Goal: Task Accomplishment & Management: Manage account settings

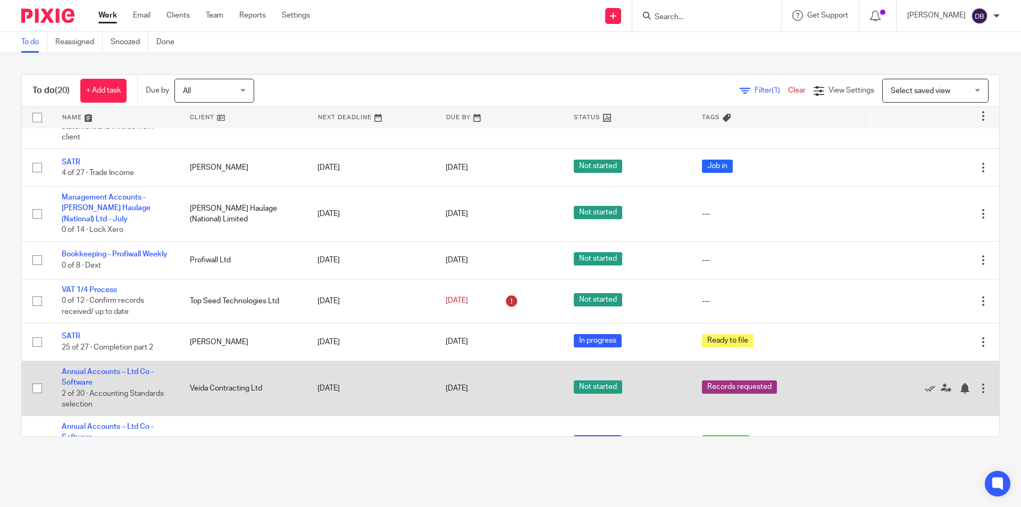
scroll to position [625, 0]
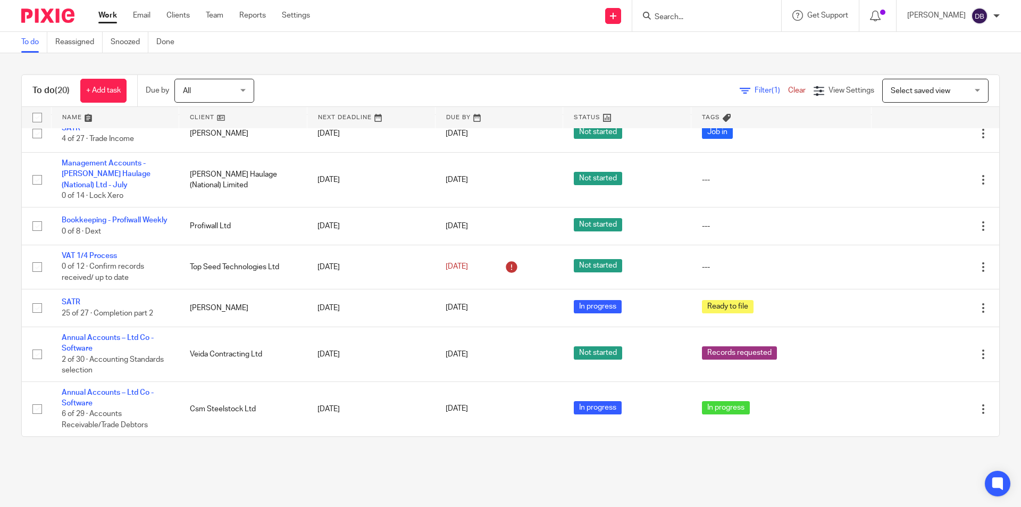
click at [679, 13] on input "Search" at bounding box center [702, 18] width 96 height 10
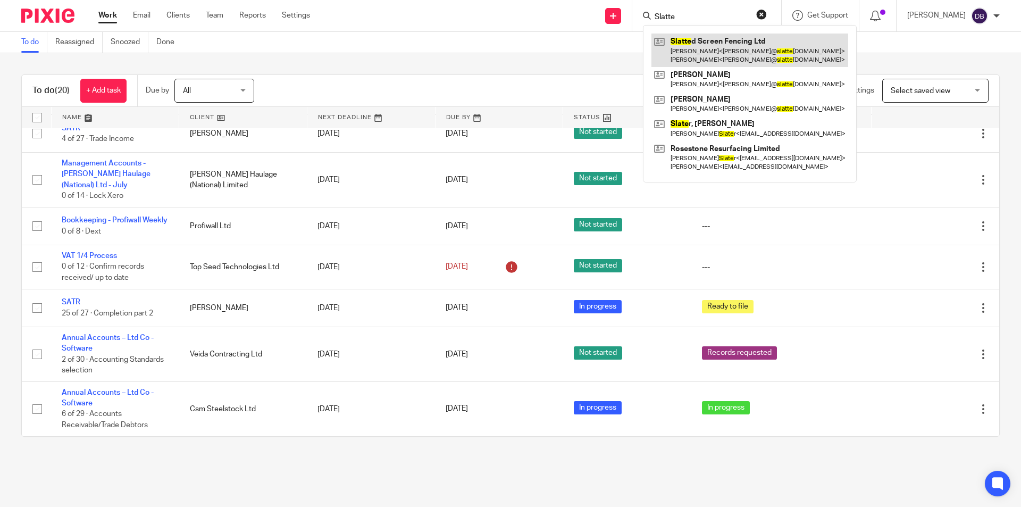
type input "Slatte"
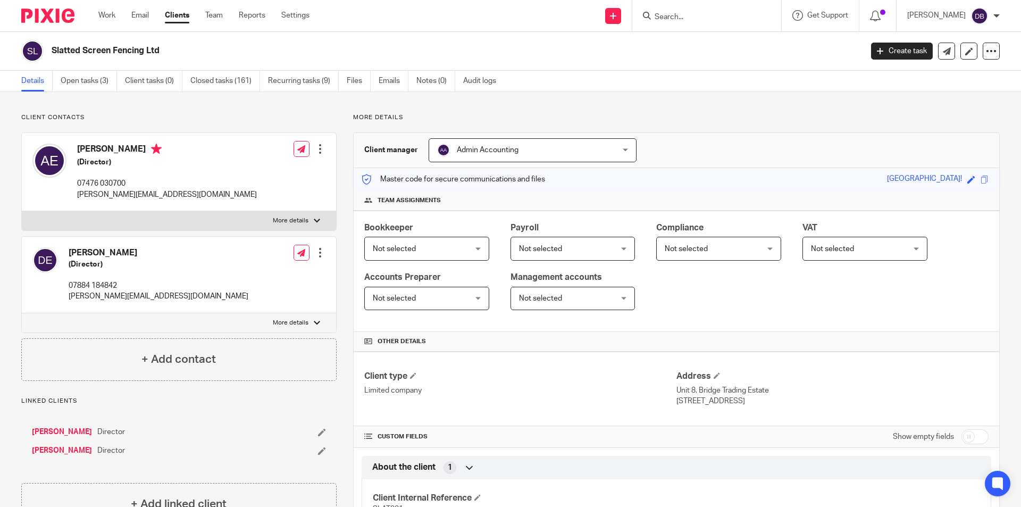
click at [694, 15] on input "Search" at bounding box center [702, 18] width 96 height 10
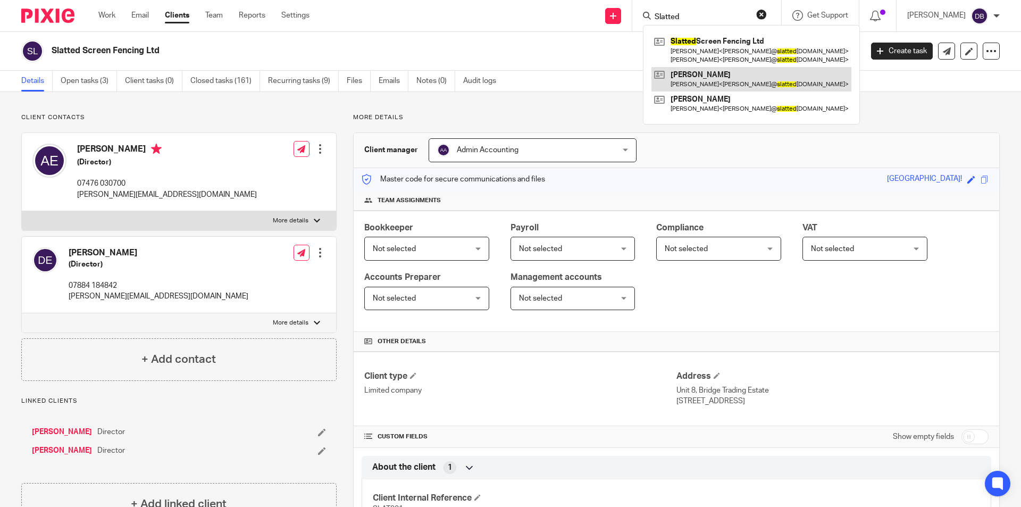
type input "Slatted"
click at [452, 31] on div "Work Email Clients Team Reports Settings Work Email Clients Team Reports Settin…" at bounding box center [510, 16] width 1021 height 32
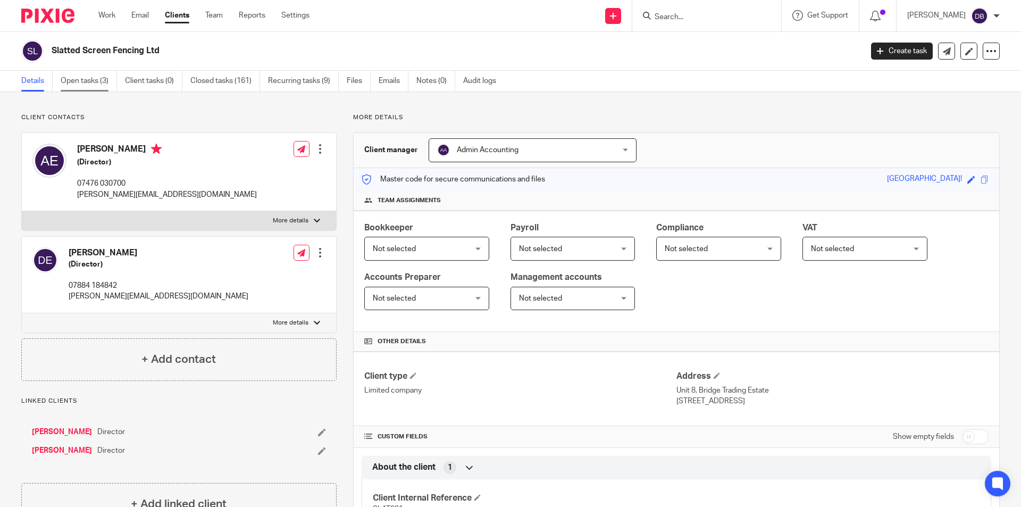
click at [83, 81] on link "Open tasks (3)" at bounding box center [89, 81] width 56 height 21
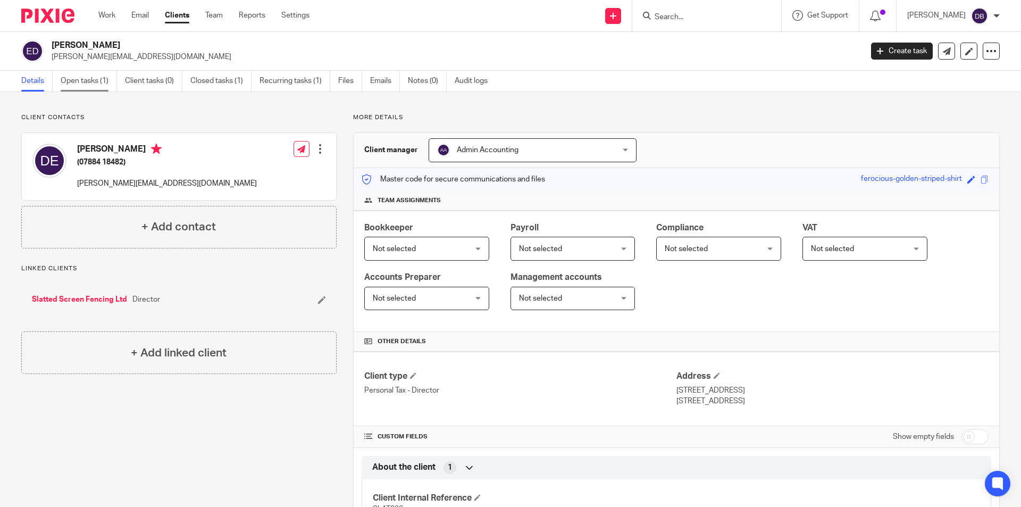
click at [80, 76] on link "Open tasks (1)" at bounding box center [89, 81] width 56 height 21
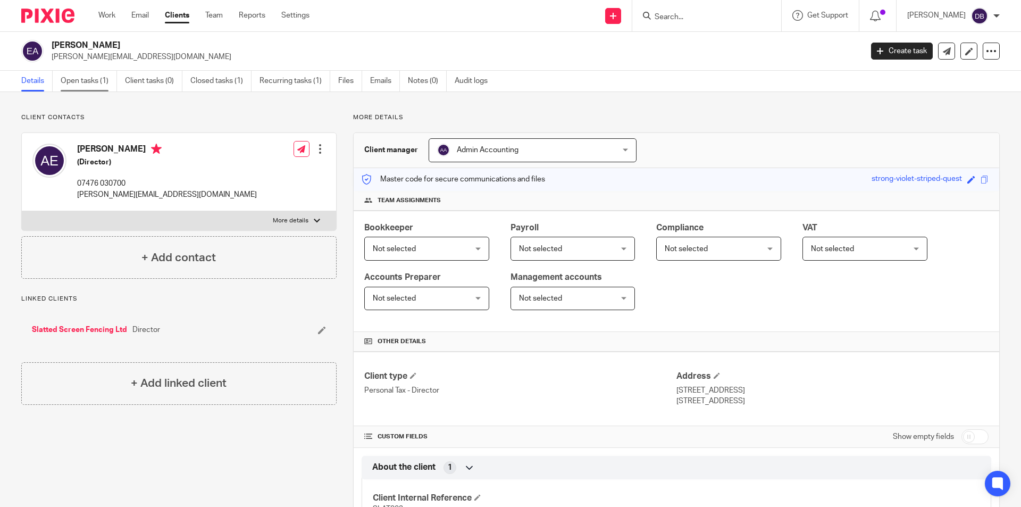
click at [84, 83] on link "Open tasks (1)" at bounding box center [89, 81] width 56 height 21
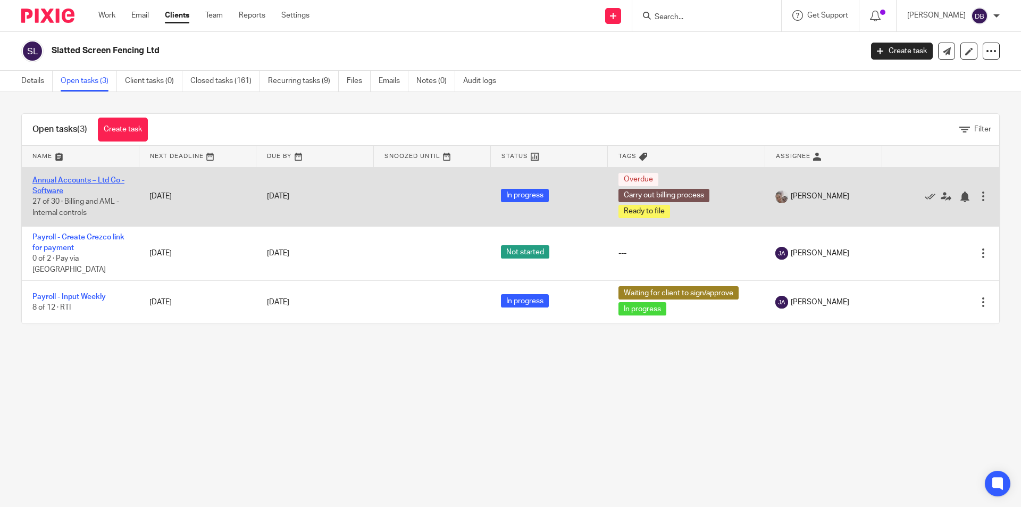
click at [61, 179] on link "Annual Accounts – Ltd Co - Software" at bounding box center [78, 186] width 92 height 18
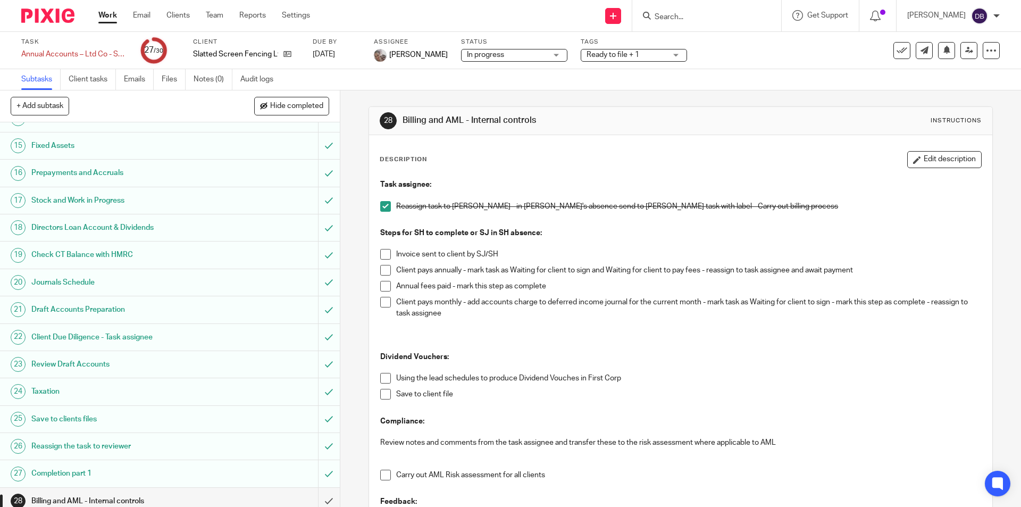
scroll to position [435, 0]
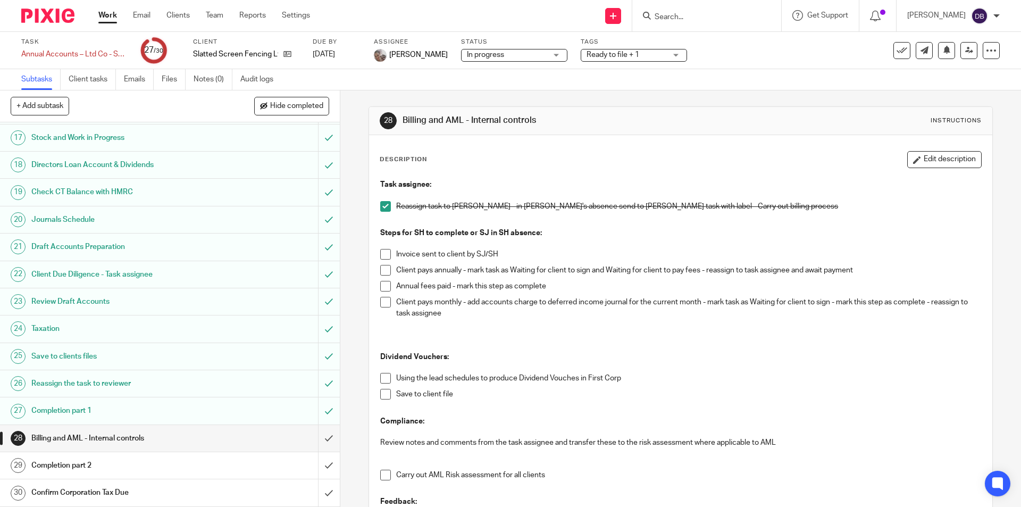
click at [215, 462] on div "Completion part 2" at bounding box center [169, 466] width 276 height 16
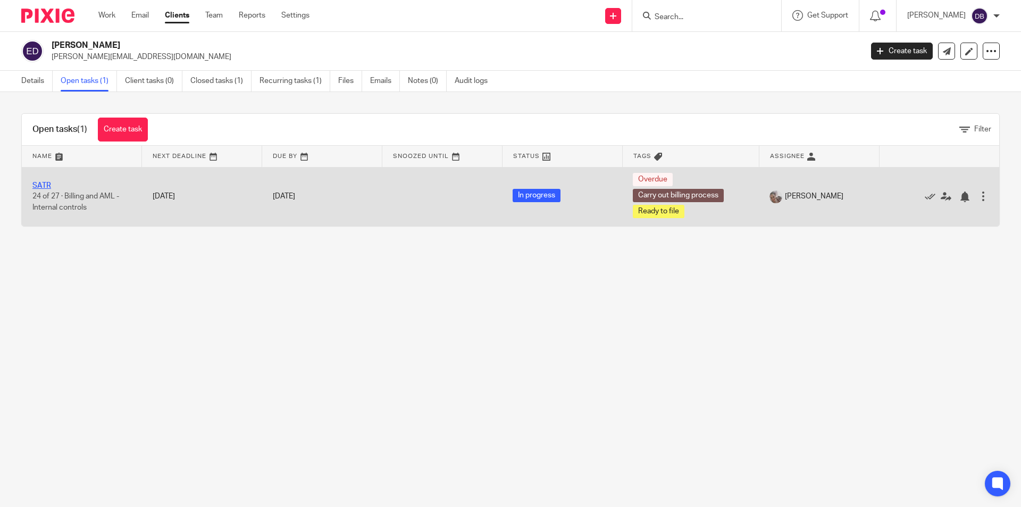
click at [41, 182] on link "SATR" at bounding box center [41, 185] width 19 height 7
click at [40, 187] on link "SATR" at bounding box center [41, 185] width 19 height 7
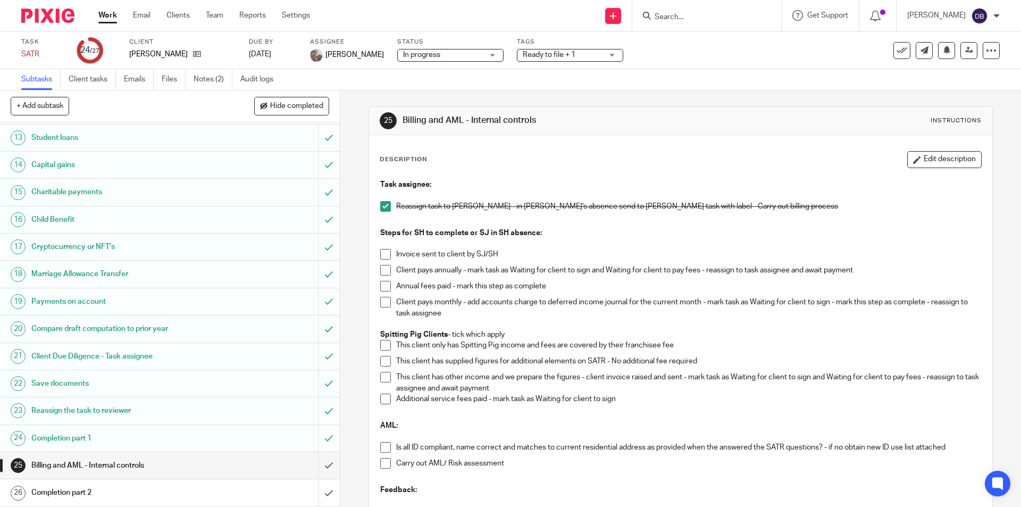
scroll to position [364, 0]
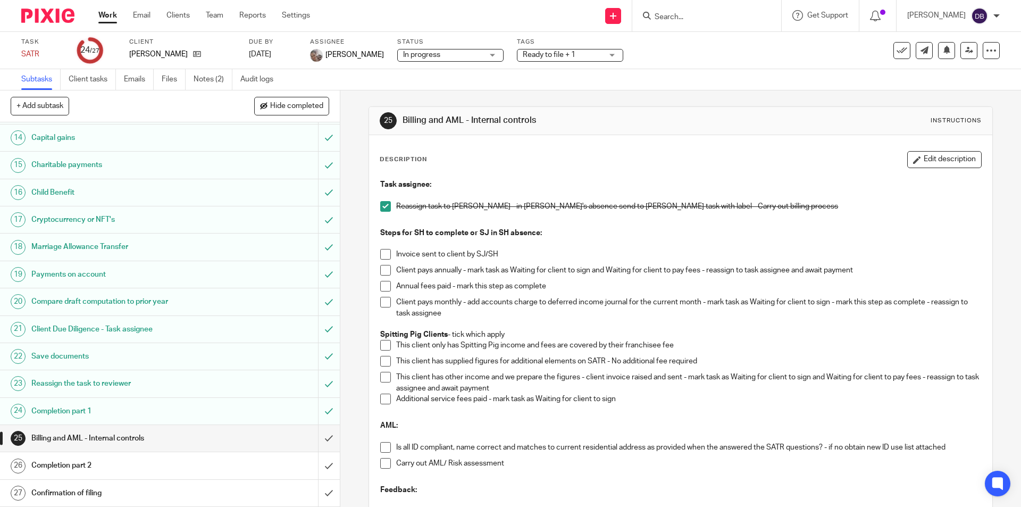
click at [194, 465] on h1 "Completion part 2" at bounding box center [123, 466] width 184 height 16
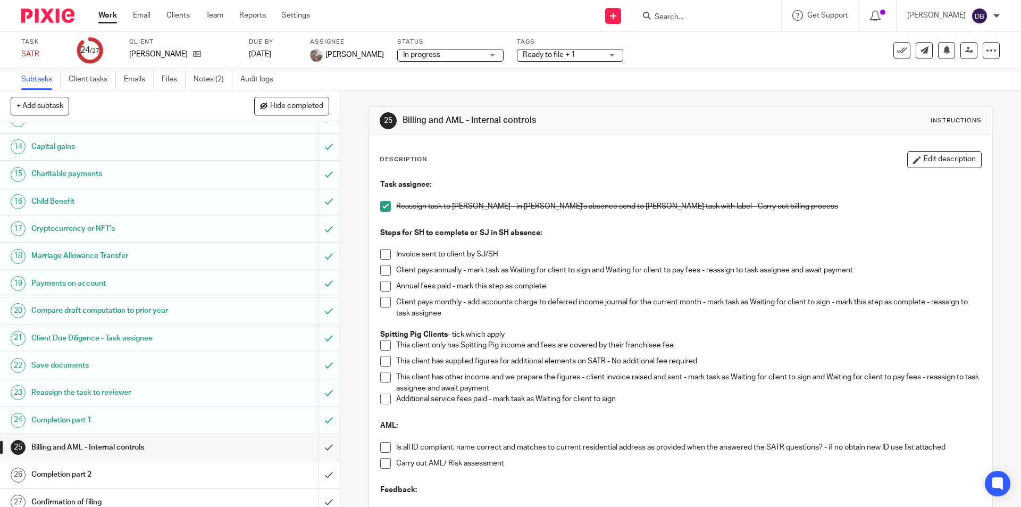
scroll to position [364, 0]
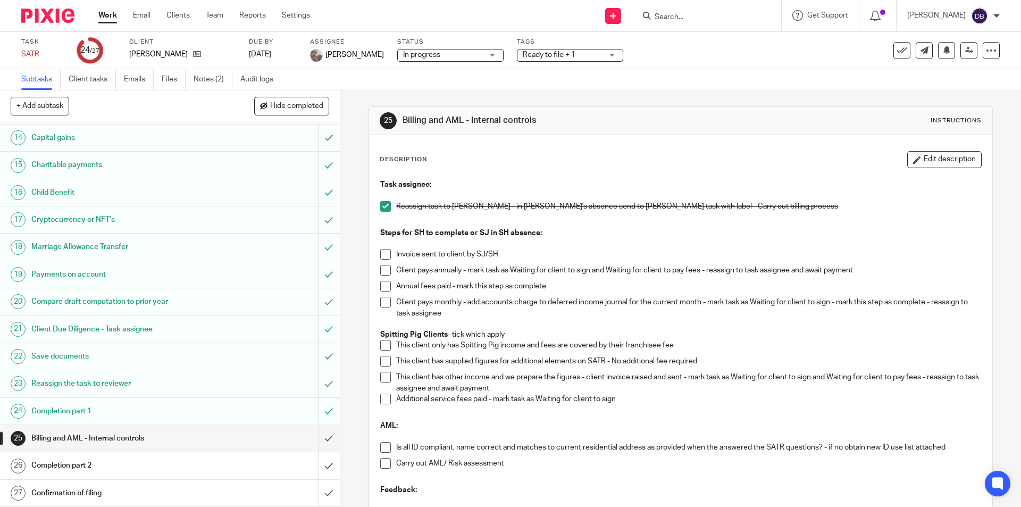
click at [151, 467] on h1 "Completion part 2" at bounding box center [123, 466] width 184 height 16
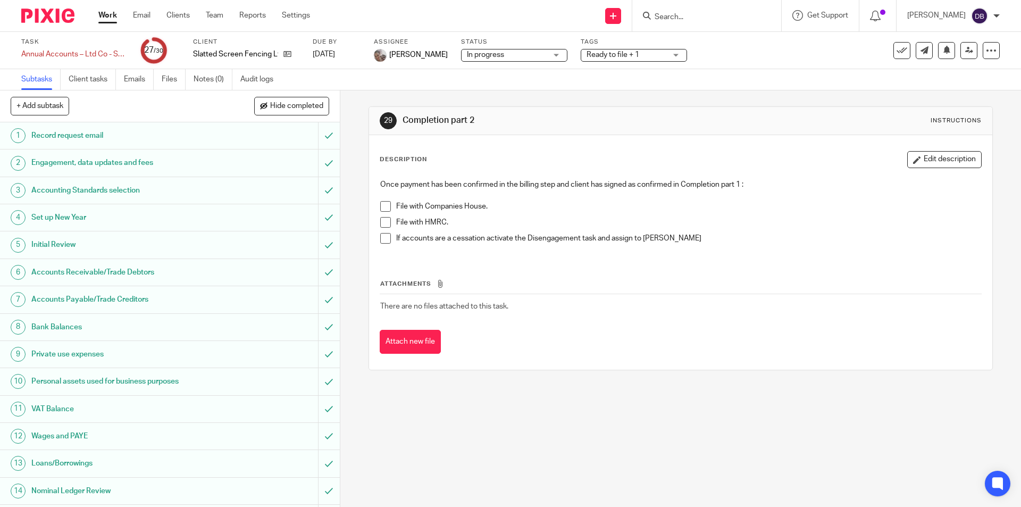
click at [381, 206] on span at bounding box center [385, 206] width 11 height 11
click at [381, 221] on span at bounding box center [385, 222] width 11 height 11
click at [621, 56] on span "Ready to file + 1" at bounding box center [613, 54] width 53 height 7
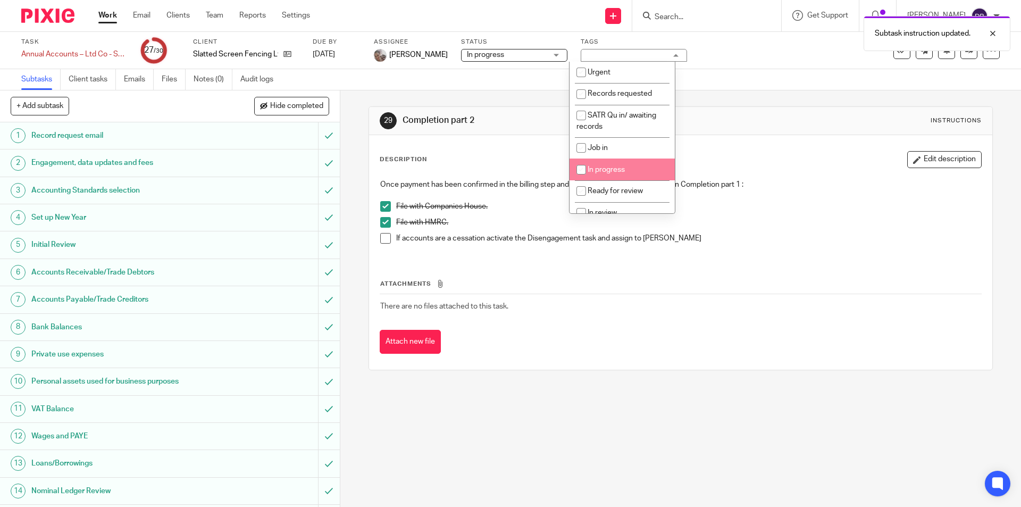
scroll to position [106, 0]
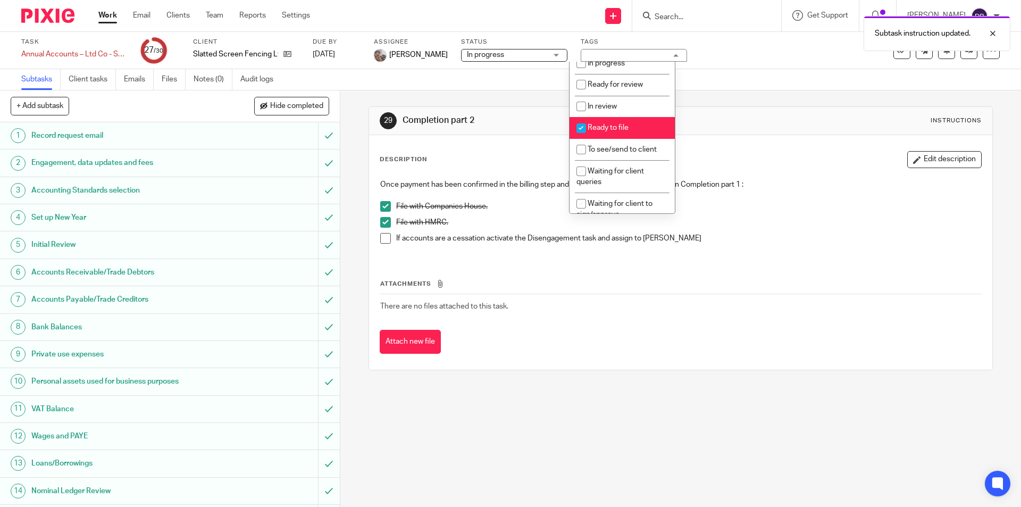
click at [616, 121] on li "Ready to file" at bounding box center [622, 128] width 105 height 22
checkbox input "false"
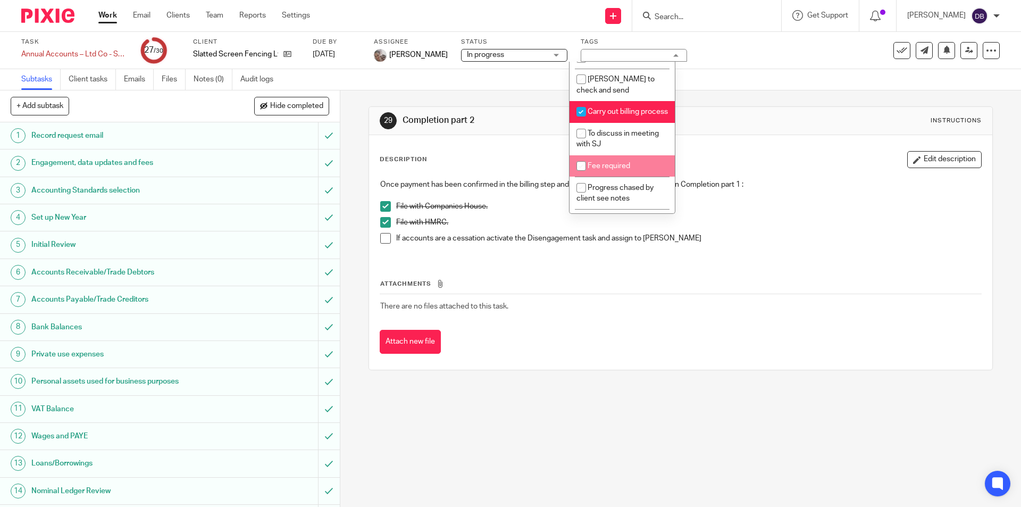
scroll to position [487, 0]
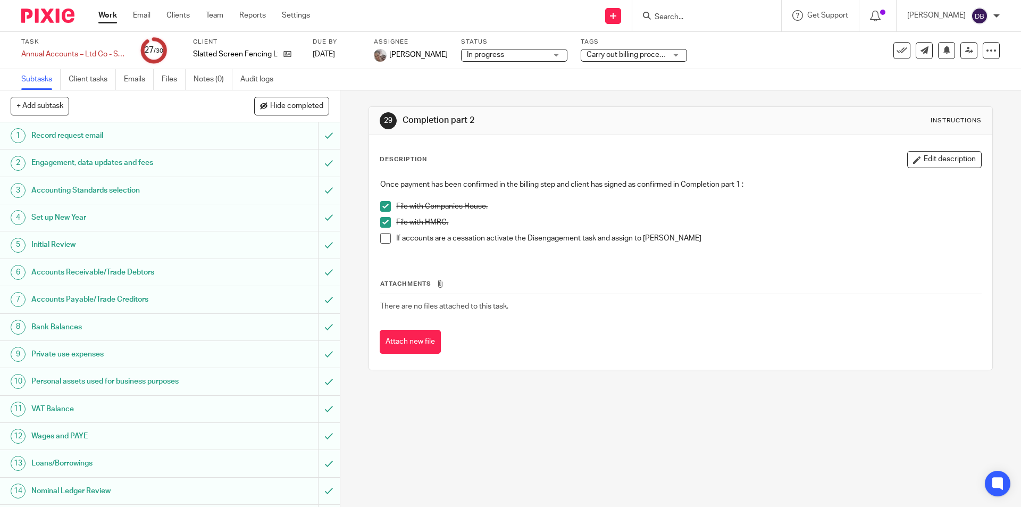
click at [345, 271] on div "29 Completion part 2 Instructions Description Edit description Once payment has…" at bounding box center [680, 298] width 681 height 417
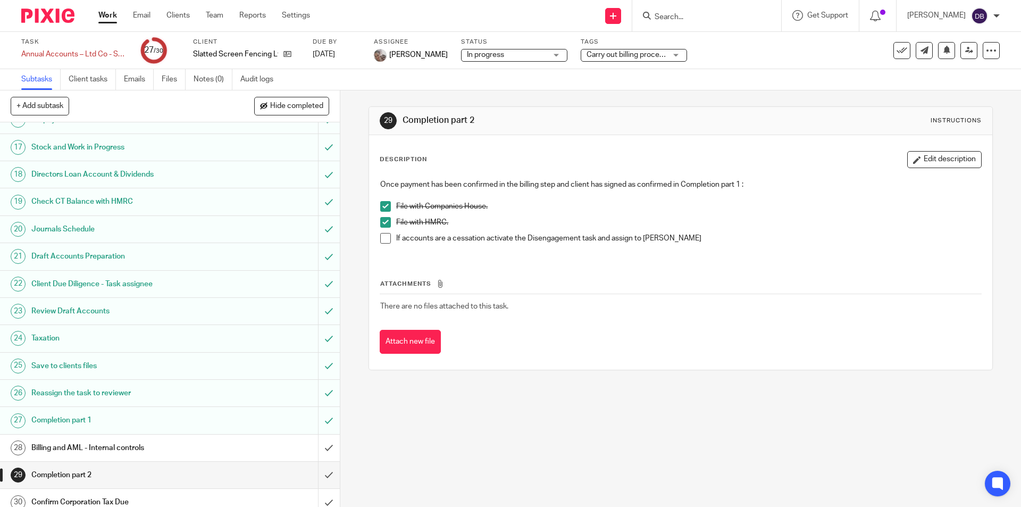
scroll to position [435, 0]
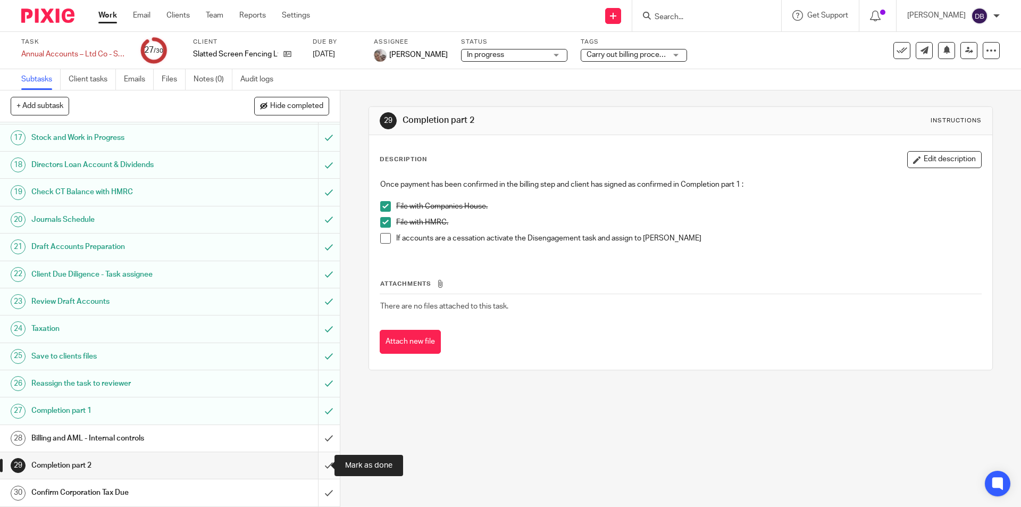
click at [316, 463] on input "submit" at bounding box center [170, 465] width 340 height 27
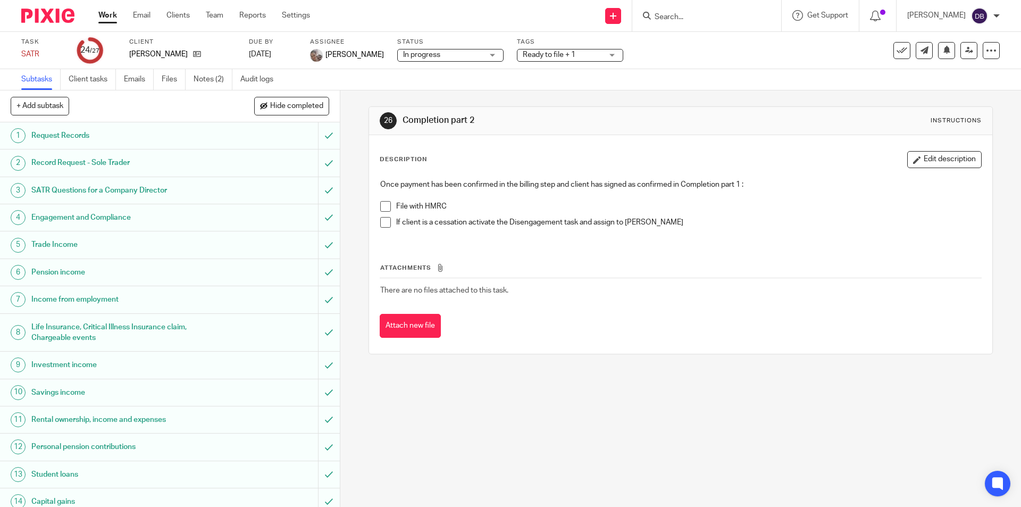
click at [591, 53] on span "Ready to file + 1" at bounding box center [563, 54] width 80 height 11
click at [345, 209] on div "26 Completion part 2 Instructions Description Edit description Once payment has…" at bounding box center [680, 298] width 681 height 417
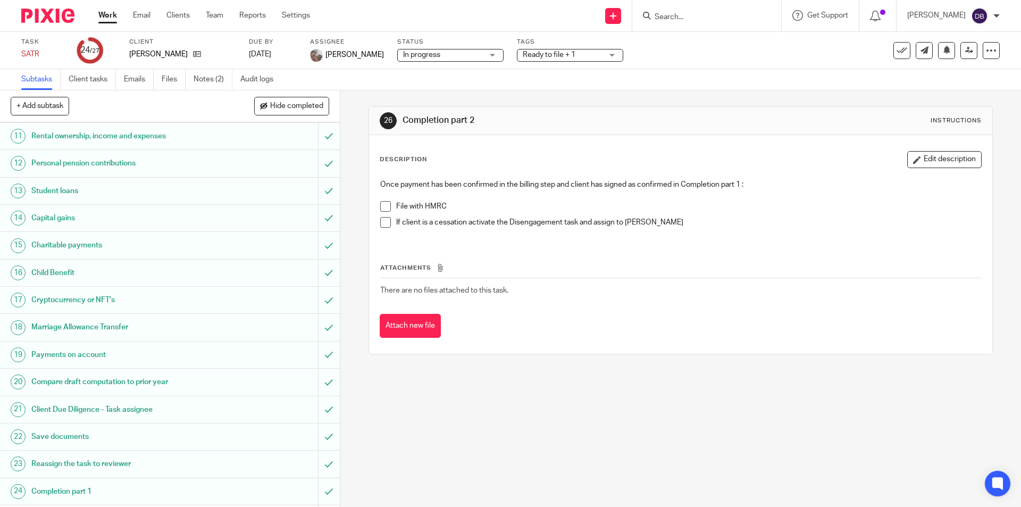
scroll to position [364, 0]
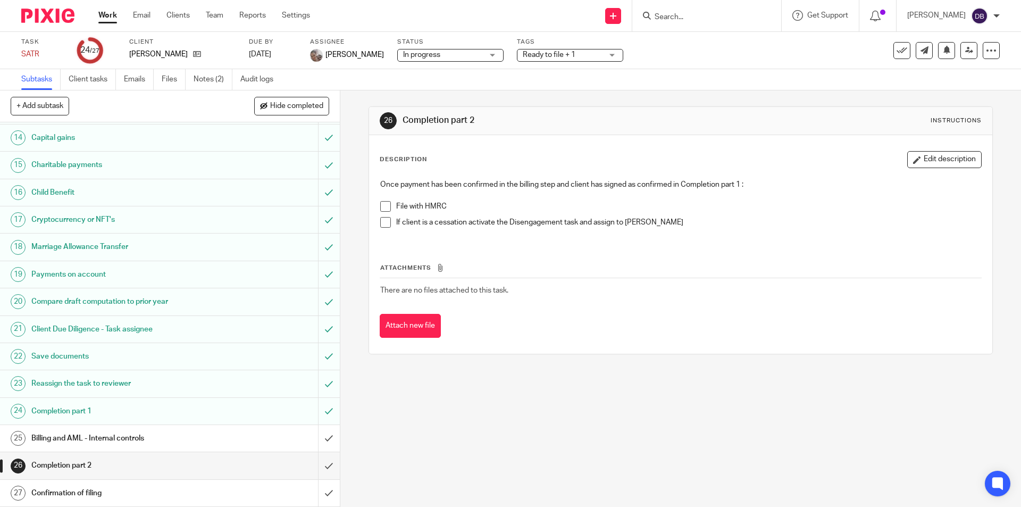
click at [384, 206] on span at bounding box center [385, 206] width 11 height 11
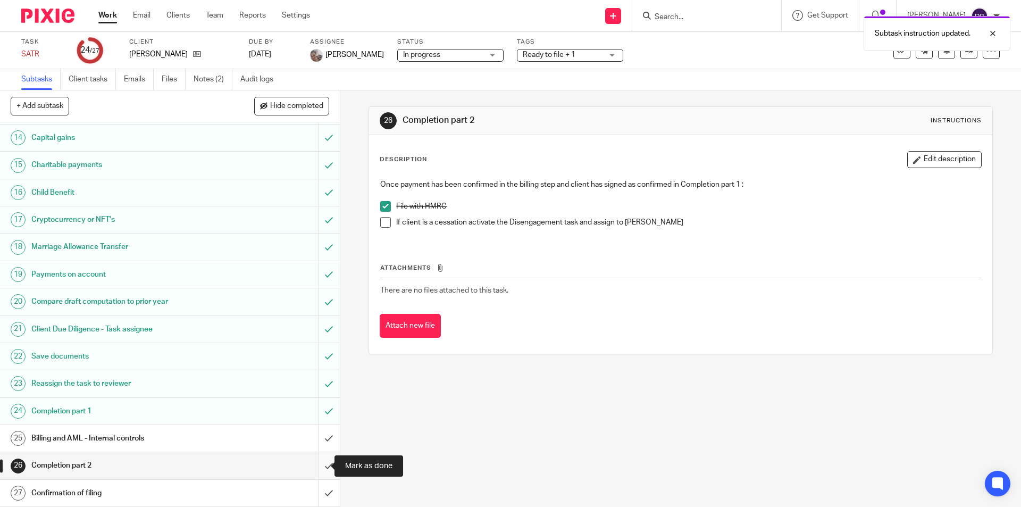
click at [319, 464] on input "submit" at bounding box center [170, 465] width 340 height 27
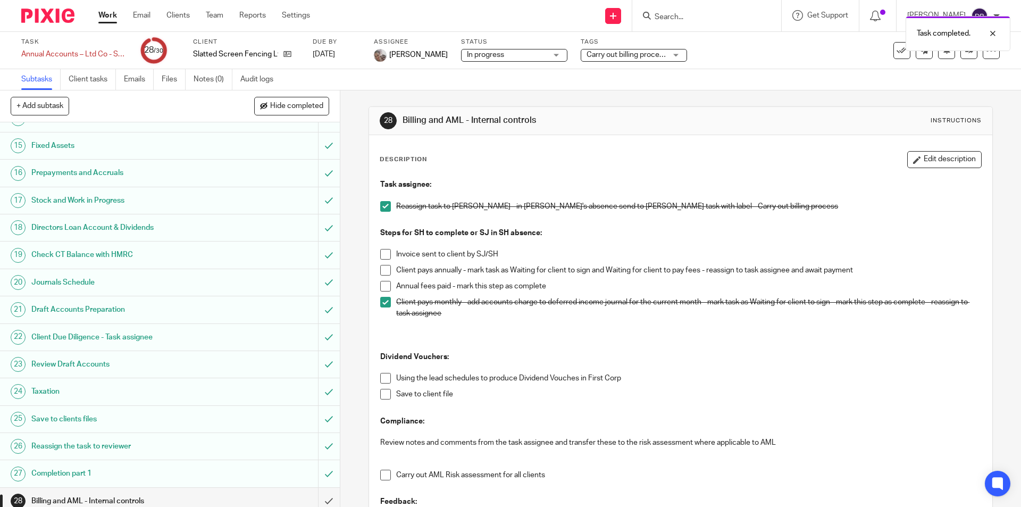
scroll to position [435, 0]
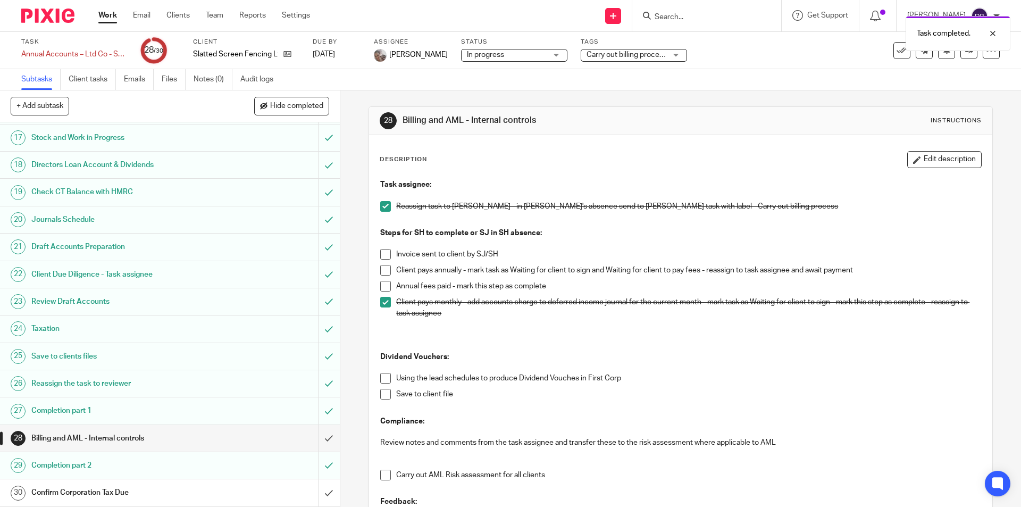
click at [253, 495] on div "Confirm Corporation Tax Due" at bounding box center [169, 493] width 276 height 16
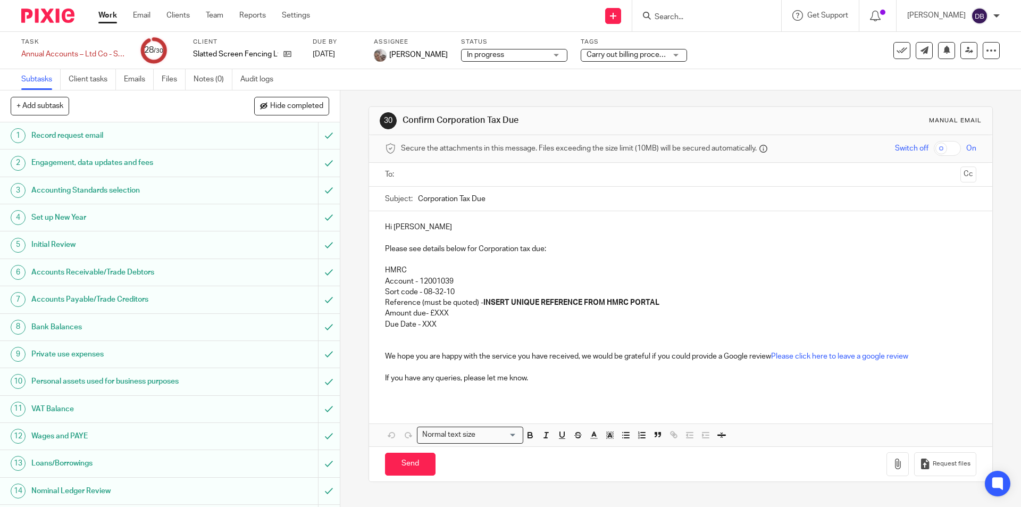
click at [420, 172] on input "text" at bounding box center [680, 175] width 551 height 12
click at [496, 202] on input "Corporation Tax Due" at bounding box center [697, 201] width 558 height 24
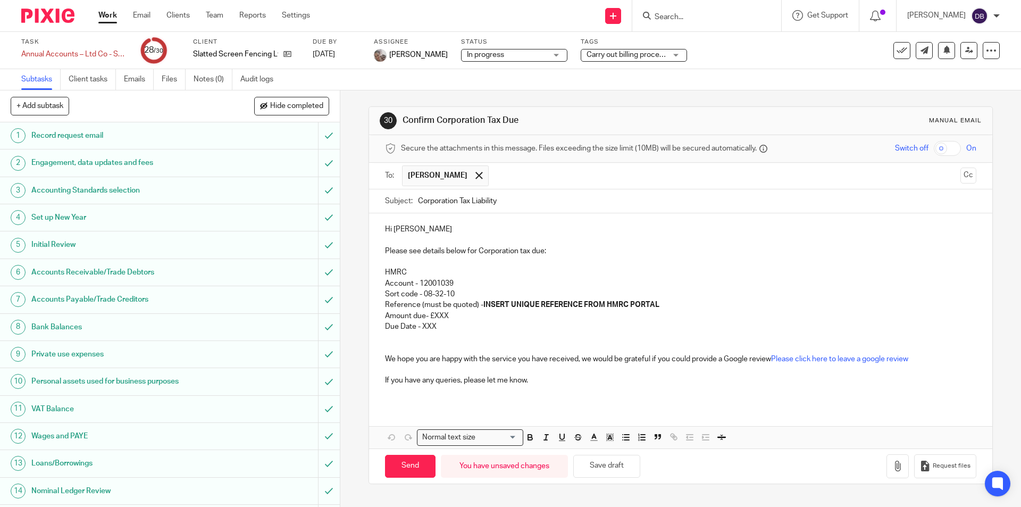
type input "Corporation Tax Liability"
click at [421, 230] on p "Hi [PERSON_NAME]" at bounding box center [680, 229] width 591 height 11
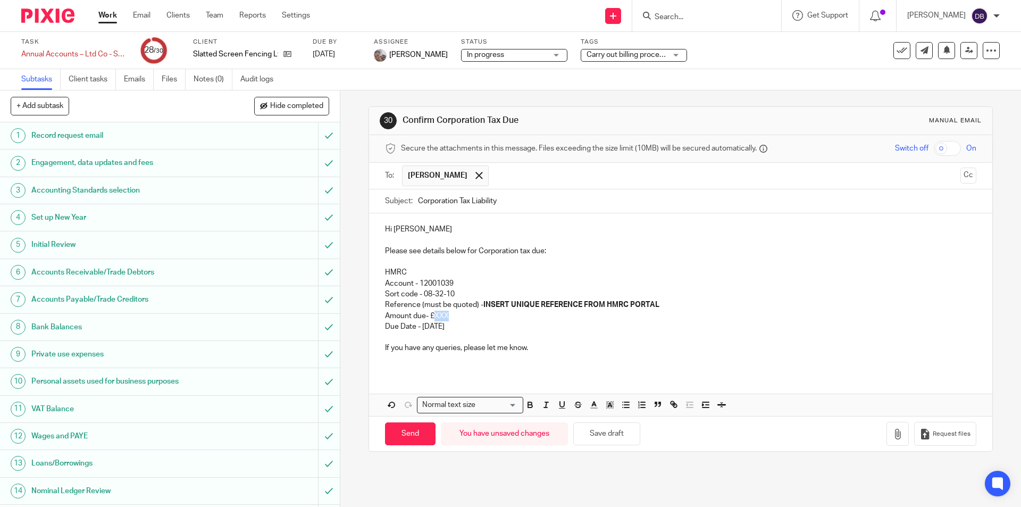
click at [453, 312] on p "Amount due- £XXX" at bounding box center [680, 316] width 591 height 11
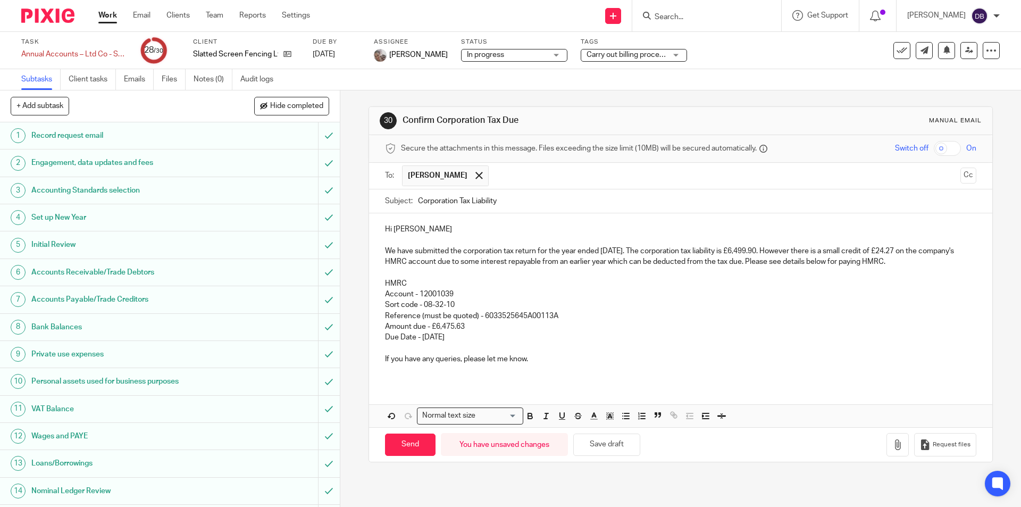
click at [470, 326] on p "Amount due - £6,475.63" at bounding box center [680, 326] width 591 height 11
click at [414, 446] on input "Send" at bounding box center [410, 445] width 51 height 23
type input "Sent"
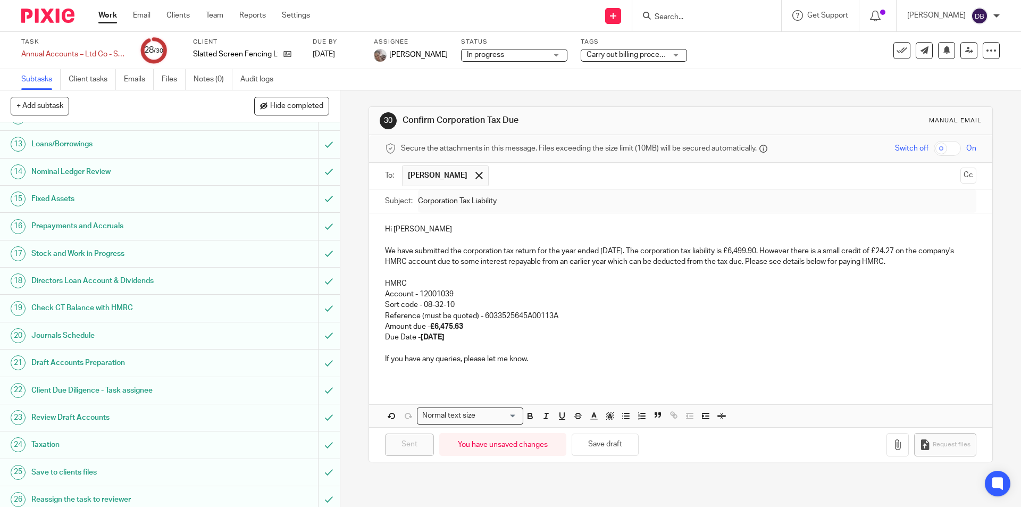
scroll to position [435, 0]
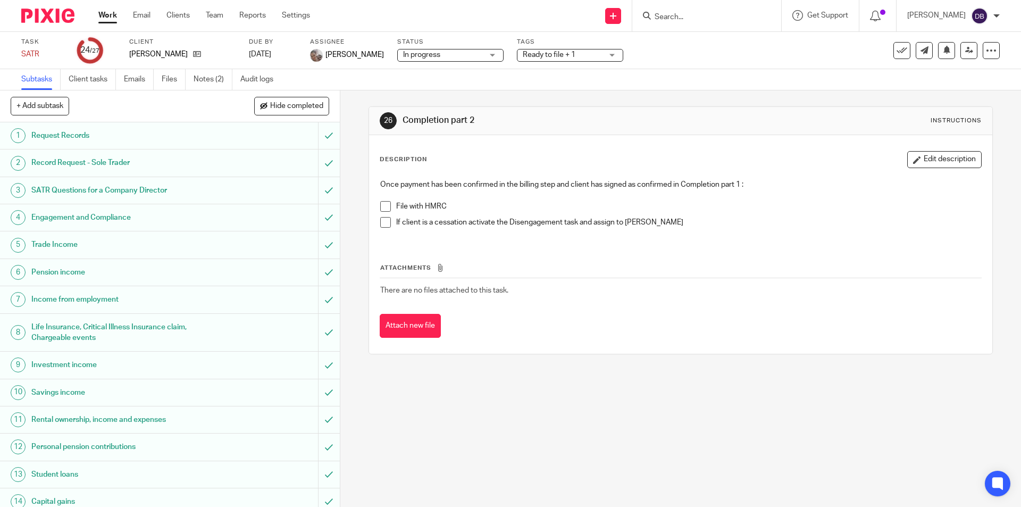
click at [356, 203] on div "26 Completion part 2 Instructions Description Edit description Once payment has…" at bounding box center [680, 298] width 681 height 417
click at [383, 206] on span at bounding box center [385, 206] width 11 height 11
click at [571, 54] on span "Ready to file + 1" at bounding box center [563, 54] width 80 height 11
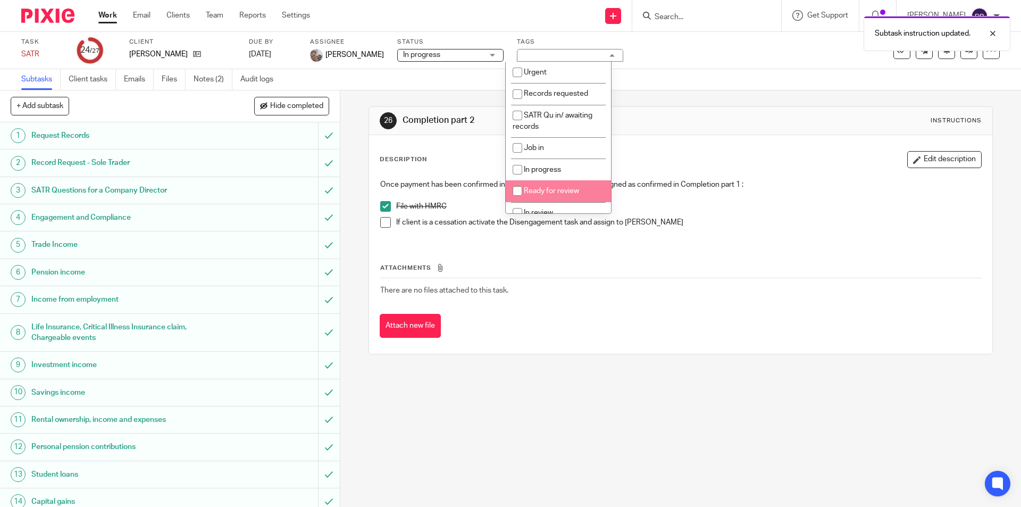
scroll to position [132, 0]
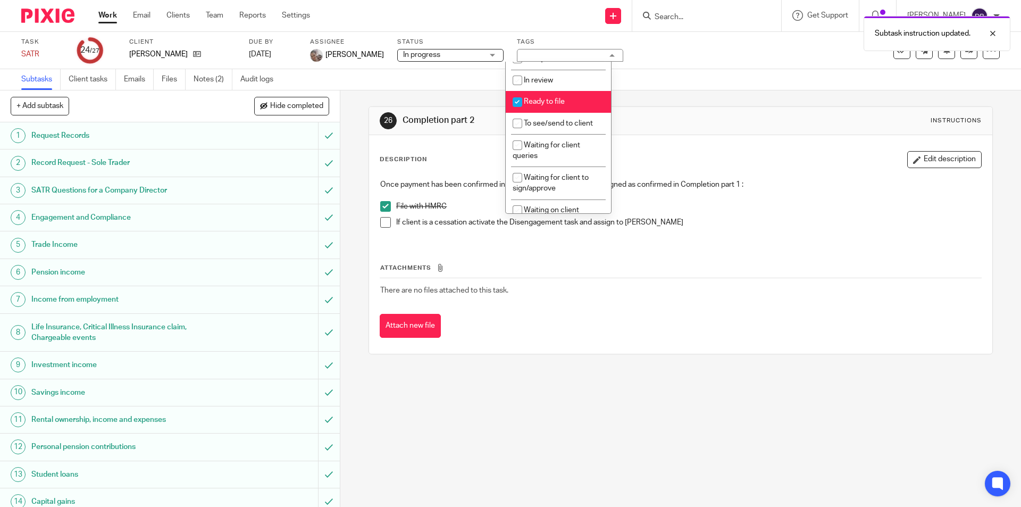
click at [549, 104] on span "Ready to file" at bounding box center [544, 101] width 41 height 7
checkbox input "false"
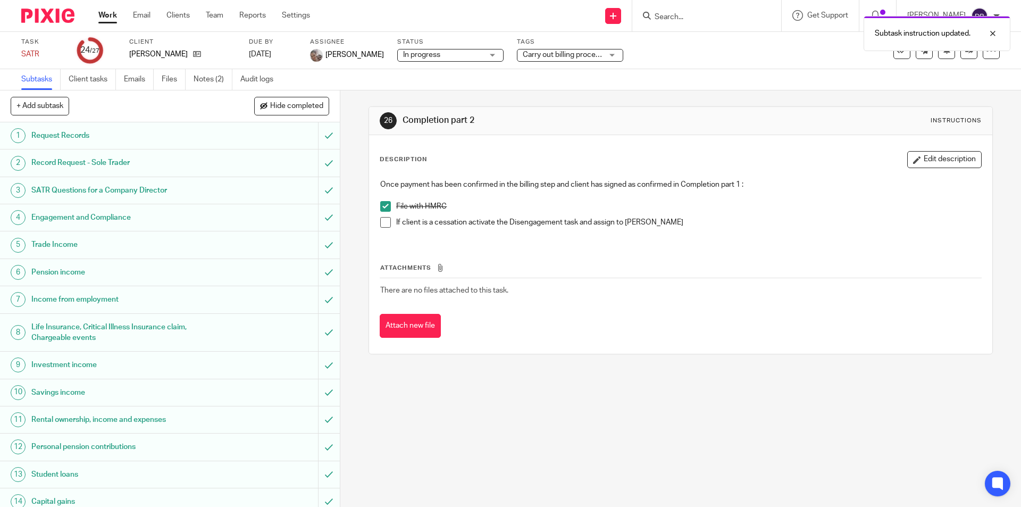
click at [343, 231] on div "26 Completion part 2 Instructions Description Edit description Once payment has…" at bounding box center [680, 298] width 681 height 417
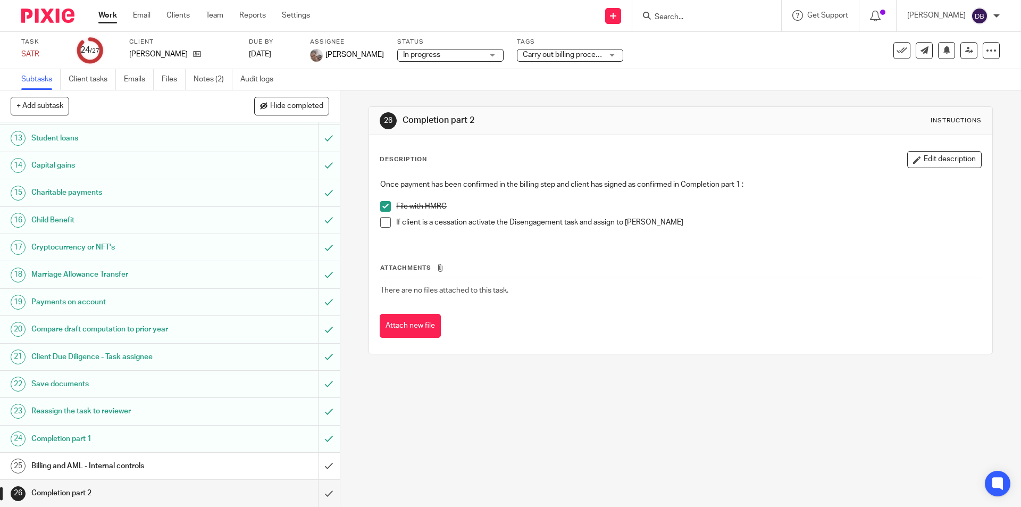
scroll to position [364, 0]
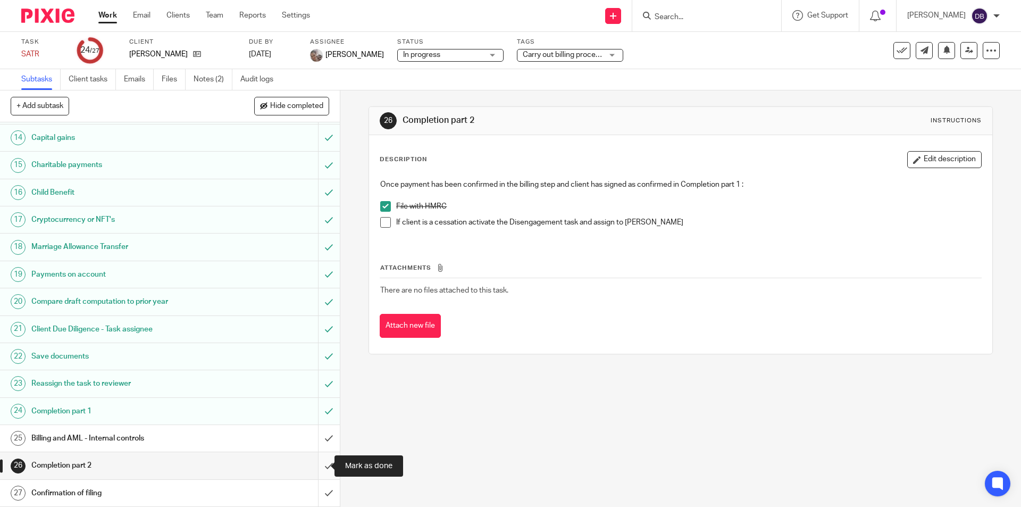
click at [319, 464] on input "submit" at bounding box center [170, 465] width 340 height 27
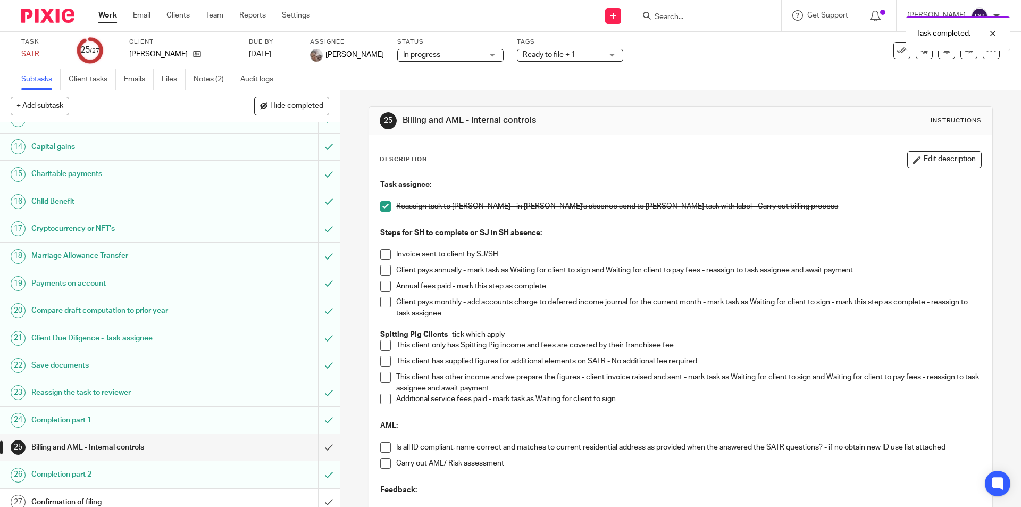
scroll to position [364, 0]
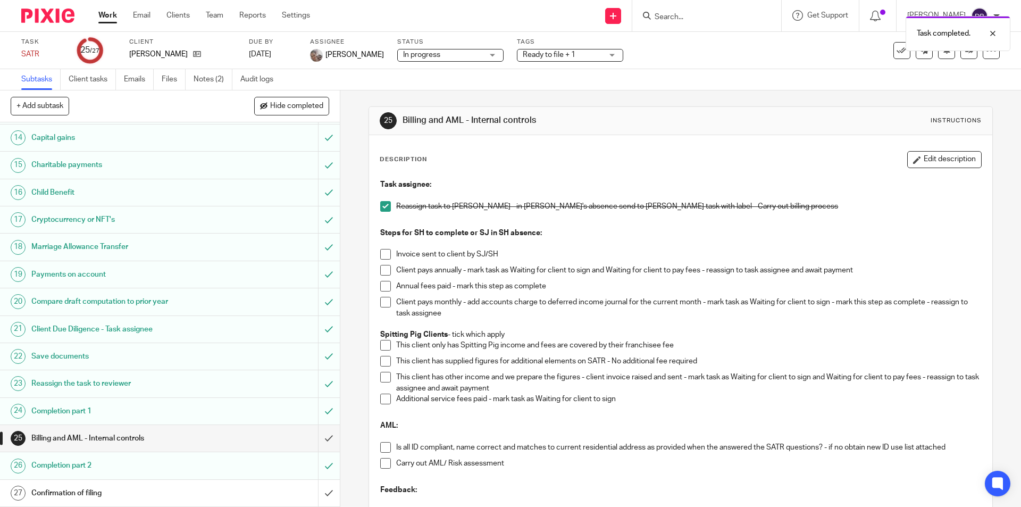
click at [255, 486] on div "Confirmation of filing" at bounding box center [169, 493] width 276 height 16
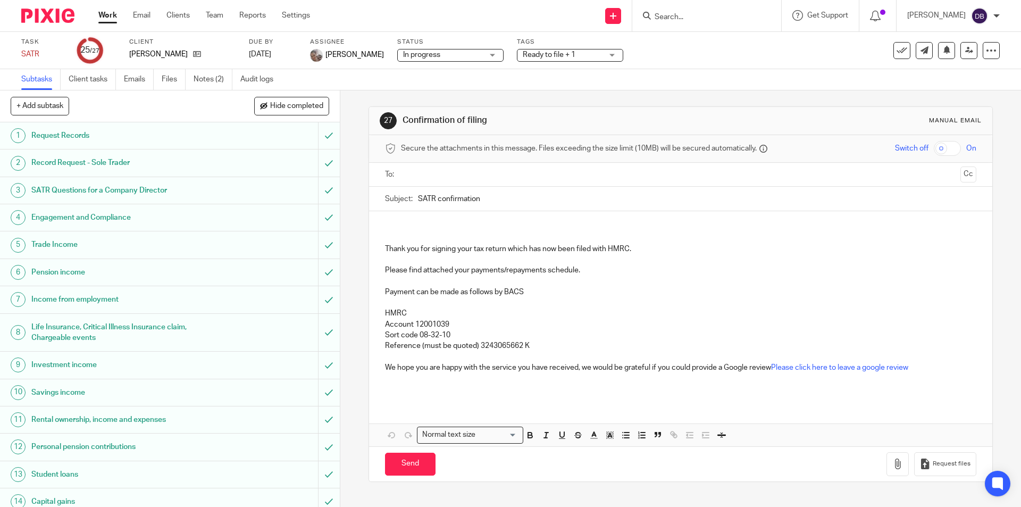
click at [605, 52] on div "Ready to file + 1" at bounding box center [570, 55] width 106 height 13
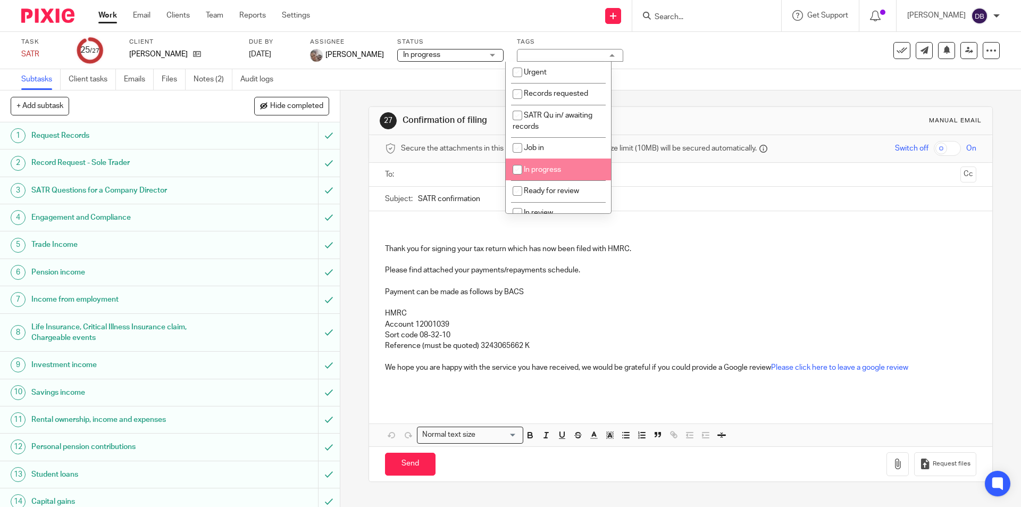
scroll to position [132, 0]
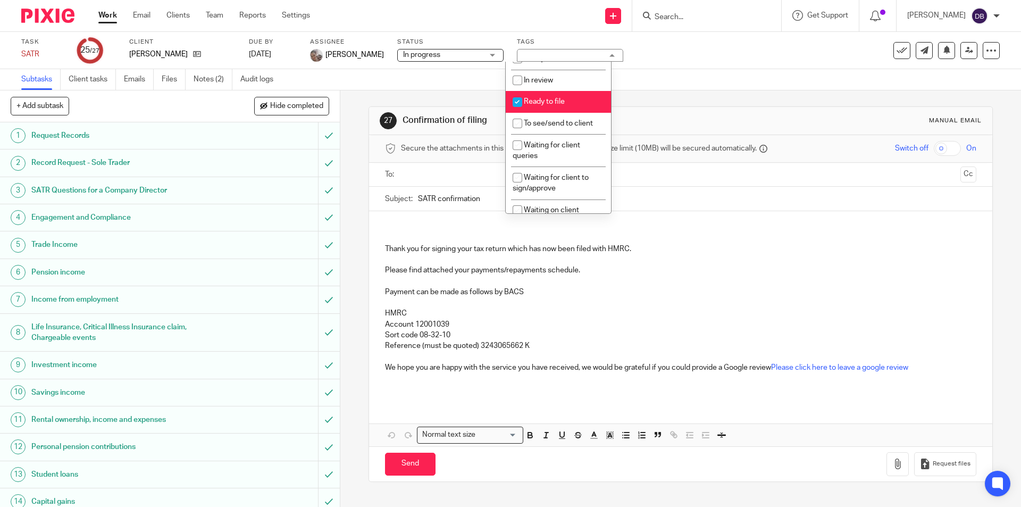
click at [568, 96] on li "Ready to file" at bounding box center [558, 102] width 105 height 22
checkbox input "false"
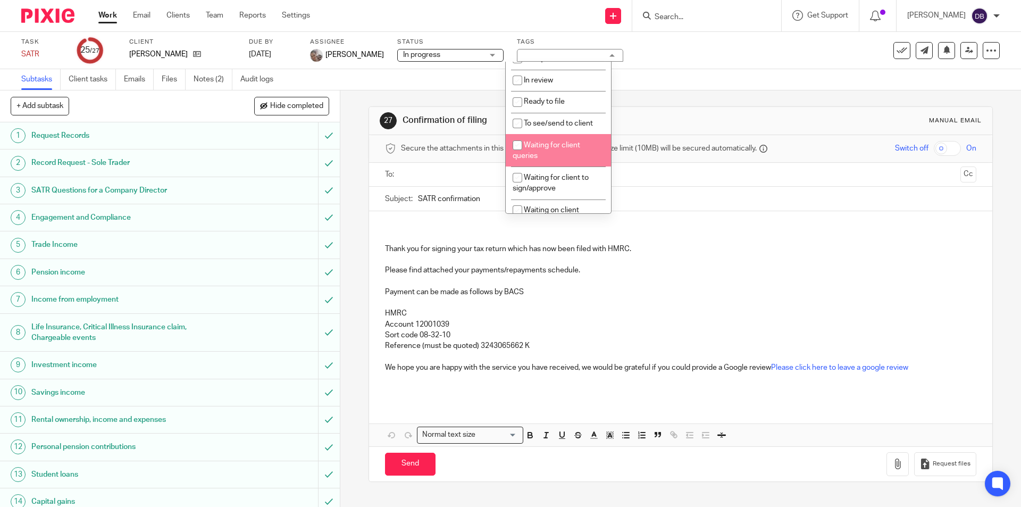
click at [356, 255] on div "27 Confirmation of filing Manual email Secure the attachments in this message. …" at bounding box center [680, 298] width 681 height 417
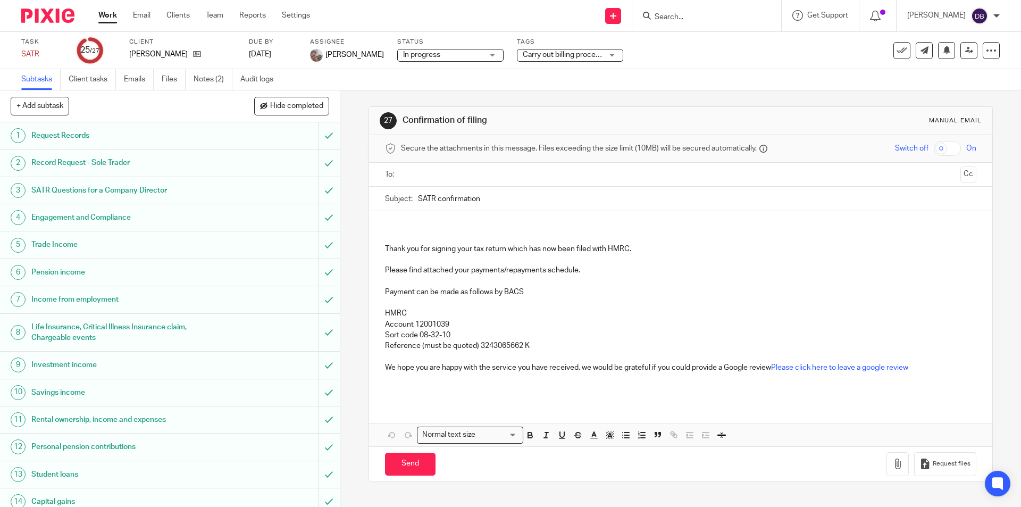
click at [433, 171] on input "text" at bounding box center [680, 175] width 551 height 12
click at [433, 231] on p at bounding box center [680, 229] width 591 height 11
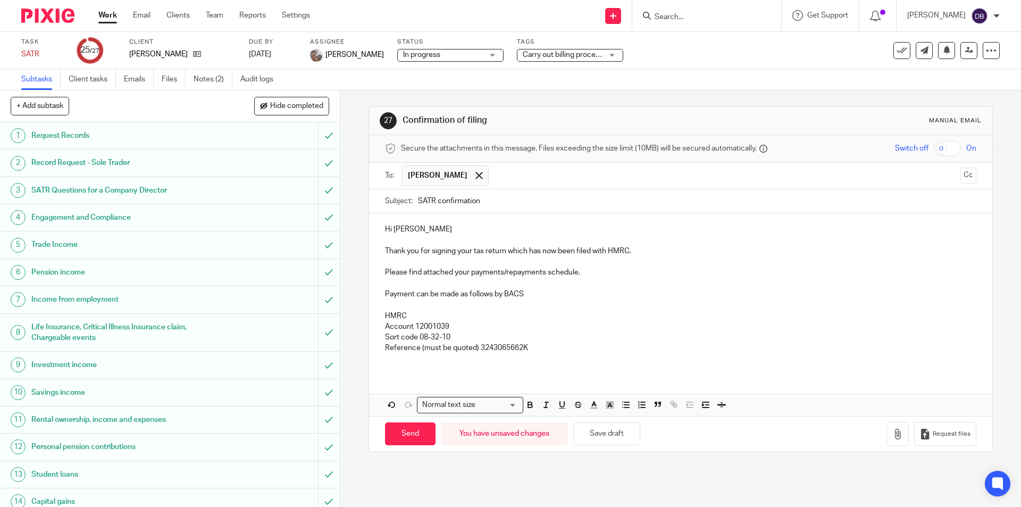
scroll to position [336, 0]
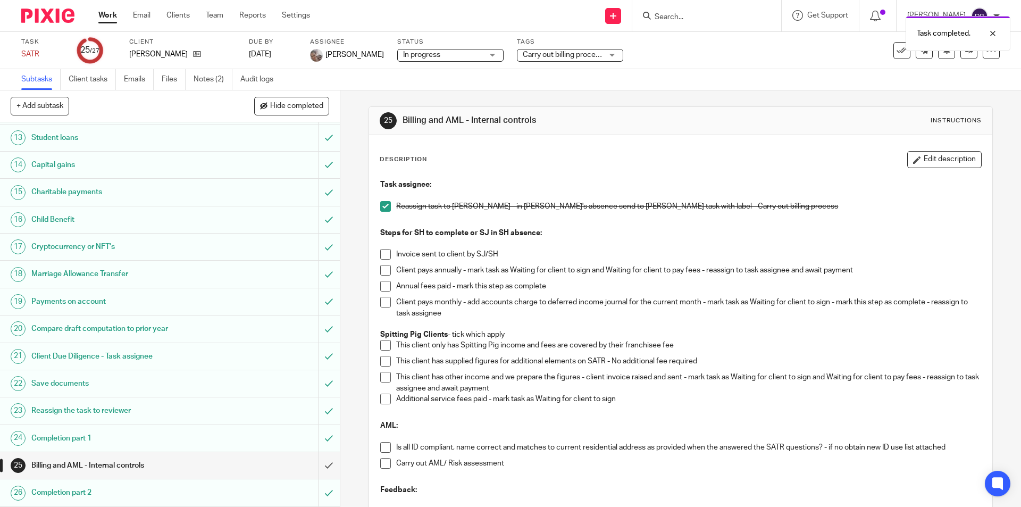
scroll to position [364, 0]
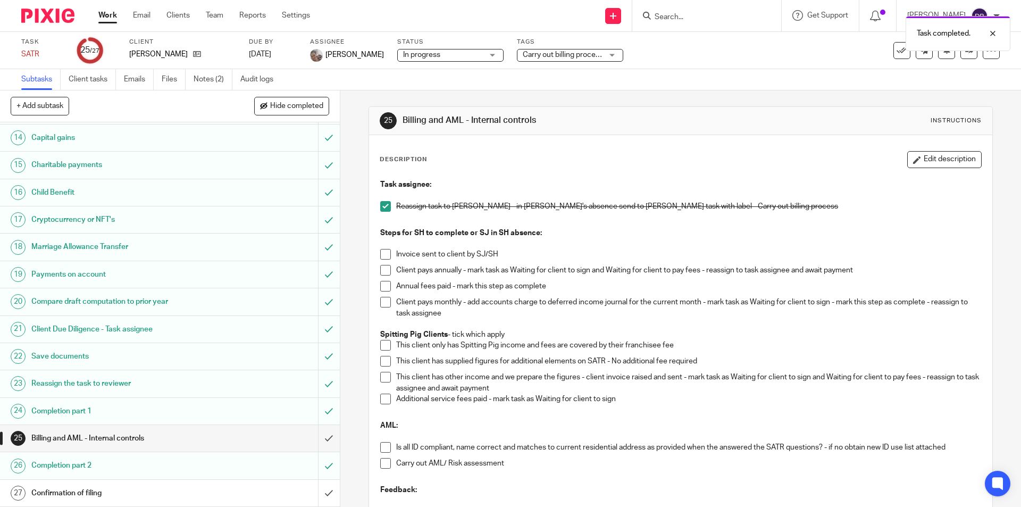
click at [245, 486] on div "Confirmation of filing" at bounding box center [169, 493] width 276 height 16
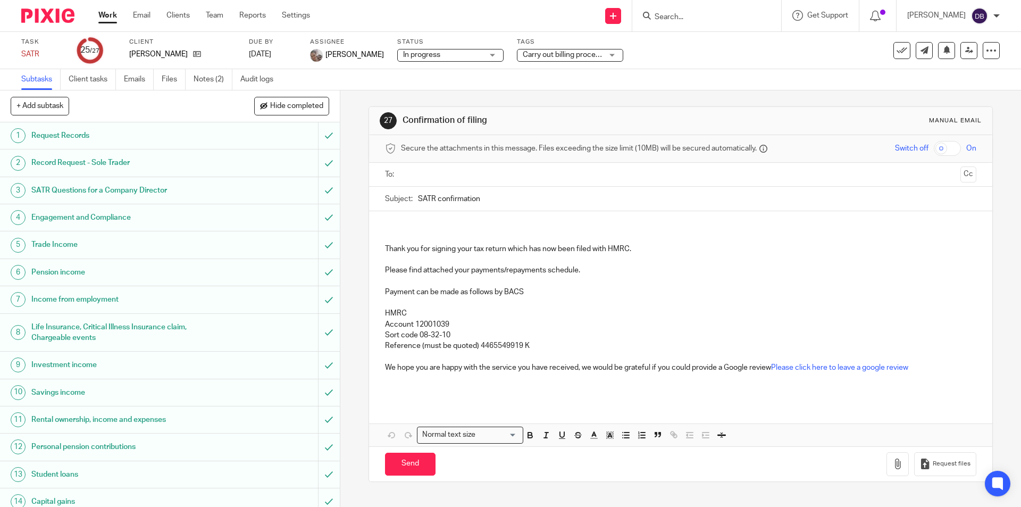
click at [438, 174] on input "text" at bounding box center [680, 175] width 551 height 12
click at [411, 228] on p at bounding box center [680, 229] width 591 height 11
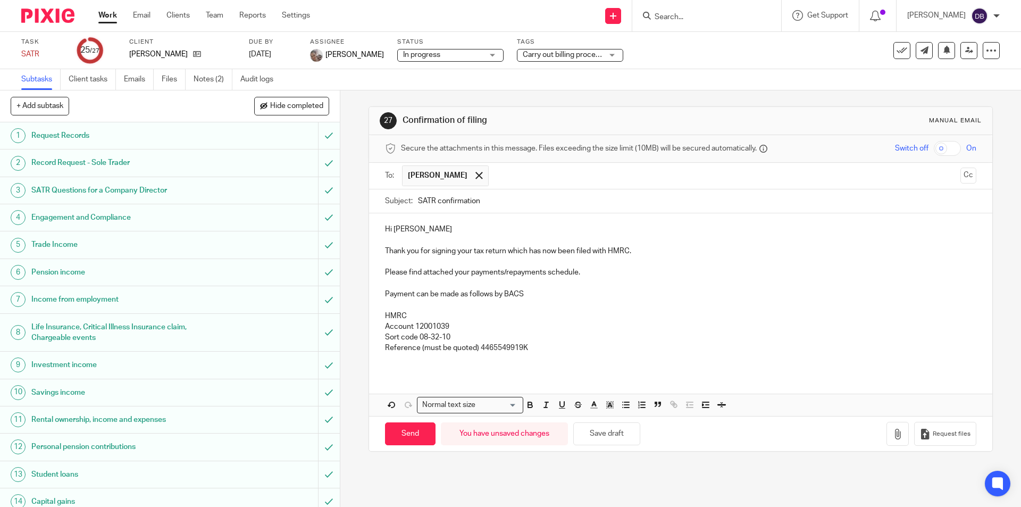
click at [354, 328] on div "27 Confirmation of filing Manual email Secure the attachments in this message. …" at bounding box center [680, 298] width 681 height 417
click at [421, 232] on p "Hi David" at bounding box center [680, 229] width 591 height 11
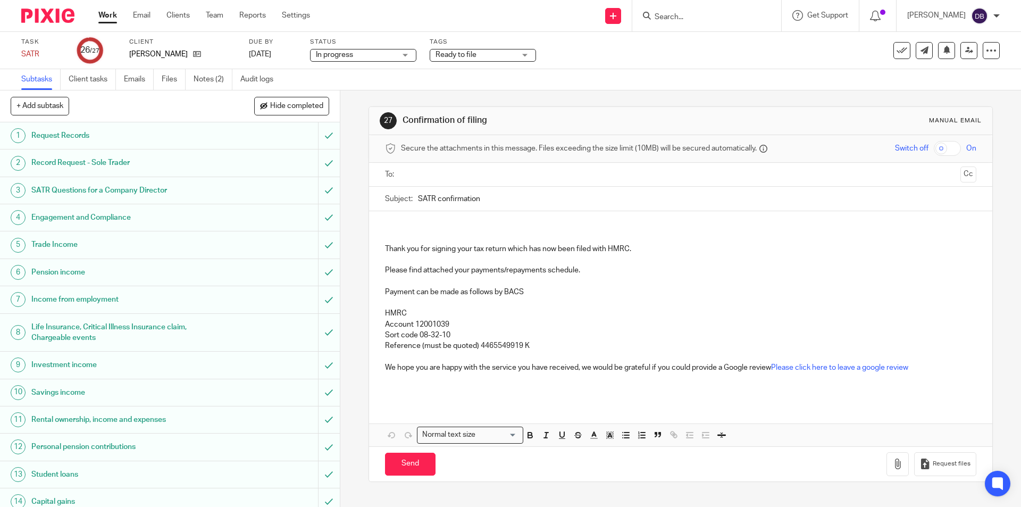
click at [422, 175] on input "text" at bounding box center [680, 175] width 551 height 12
click at [406, 226] on p at bounding box center [680, 229] width 591 height 11
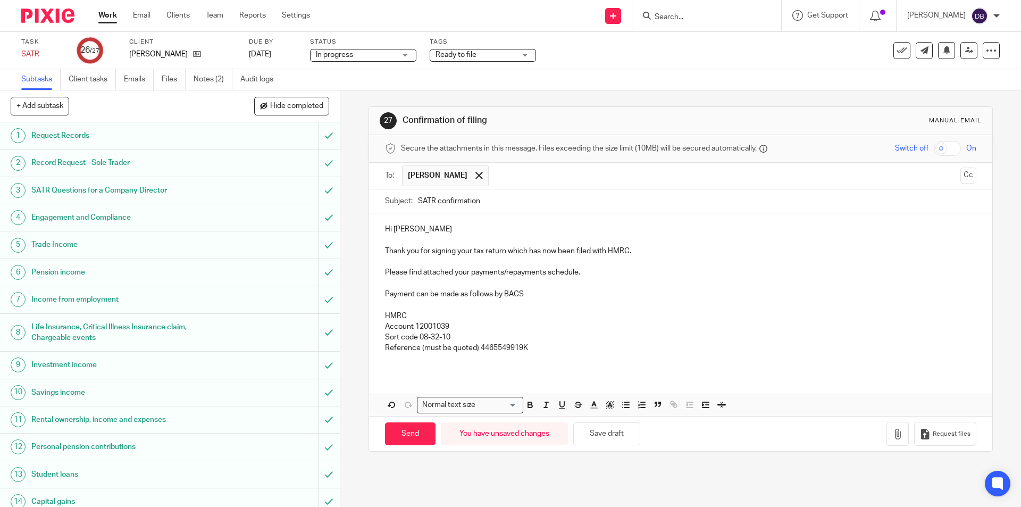
click at [455, 271] on p "Please find attached your payments/repayments schedule." at bounding box center [680, 272] width 591 height 11
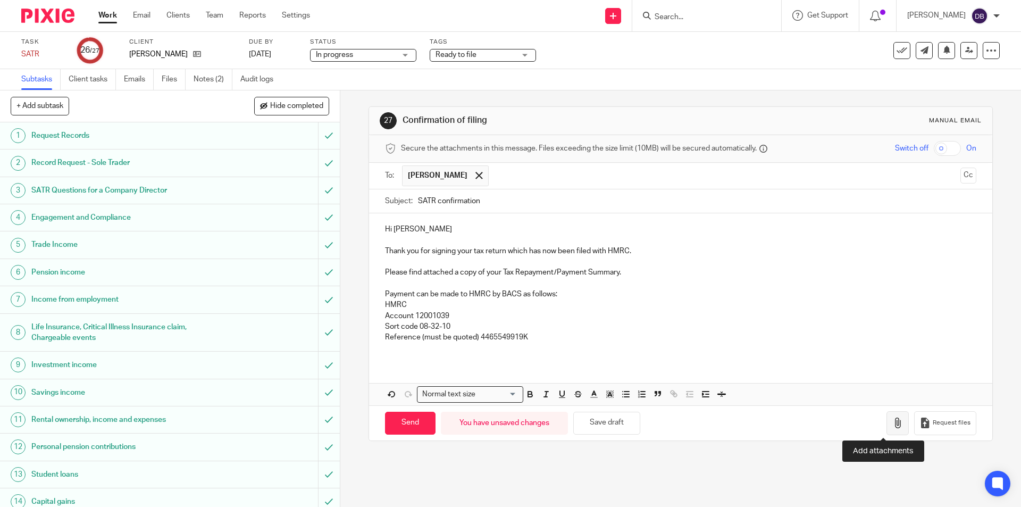
click at [893, 426] on icon "button" at bounding box center [898, 423] width 11 height 11
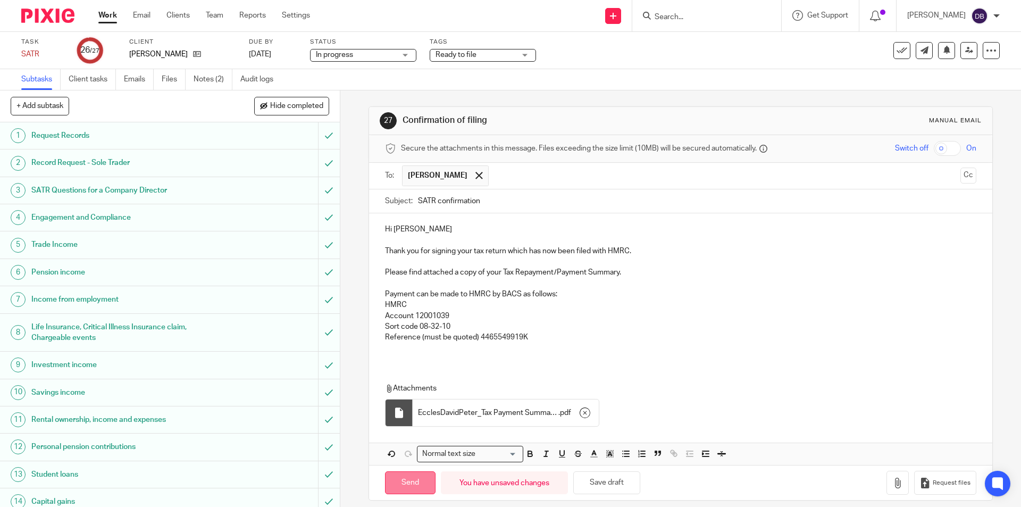
click at [405, 478] on input "Send" at bounding box center [410, 482] width 51 height 23
type input "Sent"
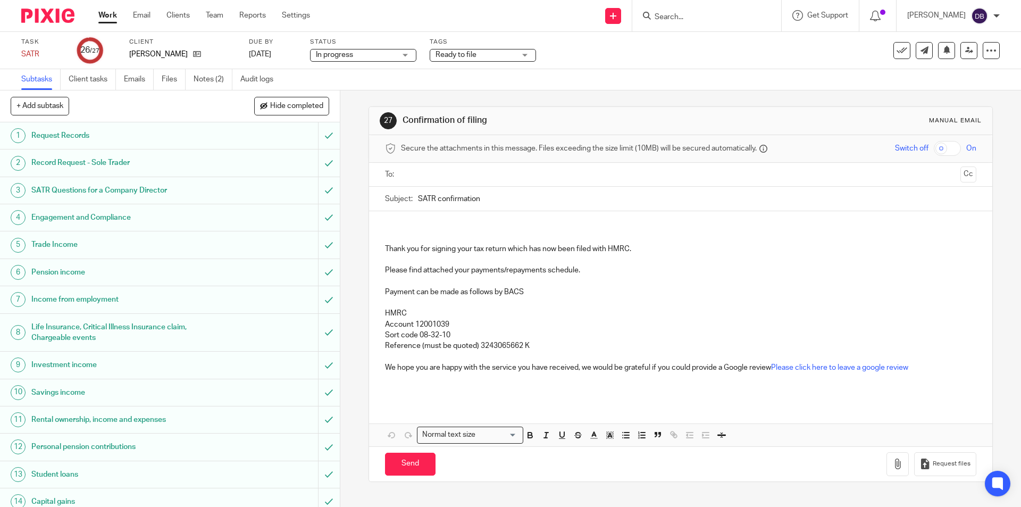
click at [430, 177] on input "text" at bounding box center [680, 175] width 551 height 12
click at [404, 221] on div "Thank you for signing your tax return which has now been filed with HMRC. Pleas…" at bounding box center [680, 308] width 623 height 191
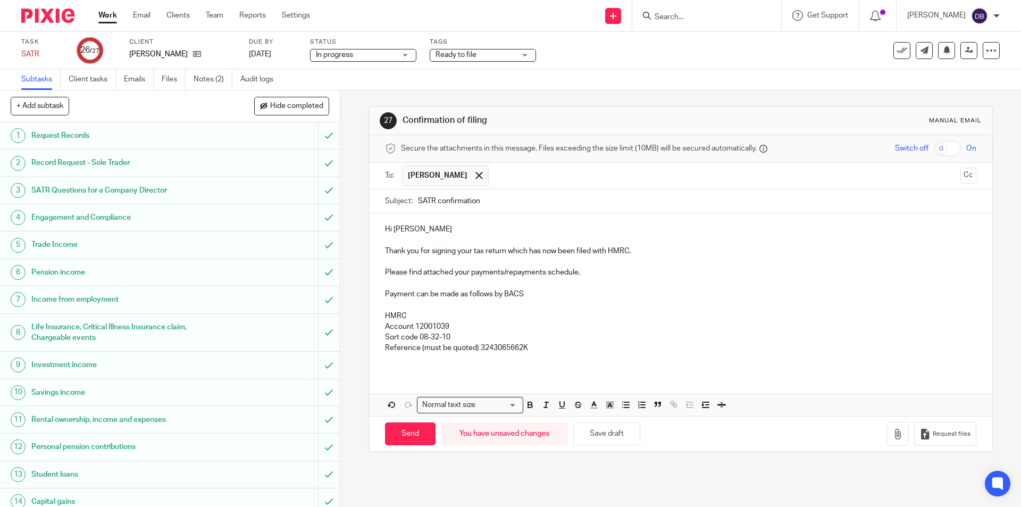
click at [468, 271] on p "Please find attached your payments/repayments schedule." at bounding box center [680, 272] width 591 height 11
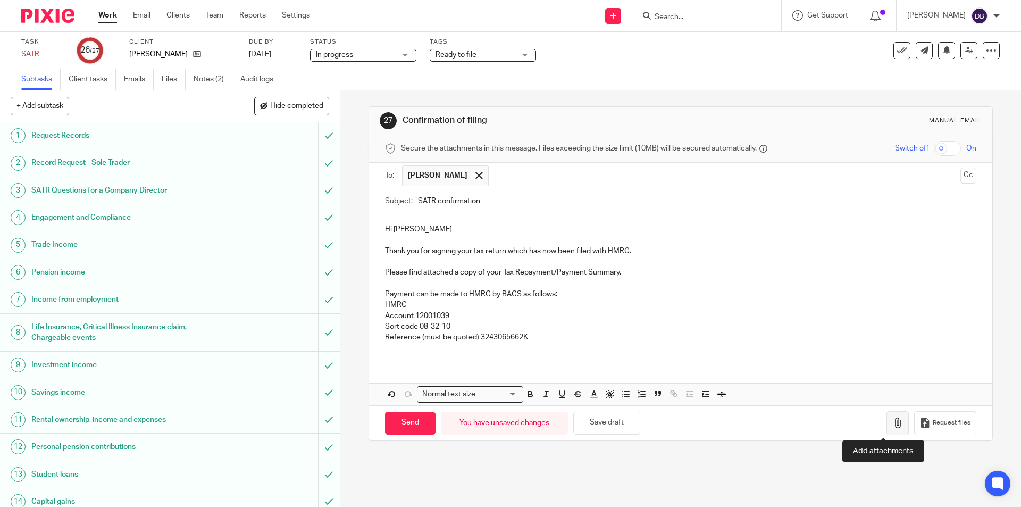
click at [893, 423] on icon "button" at bounding box center [898, 423] width 11 height 11
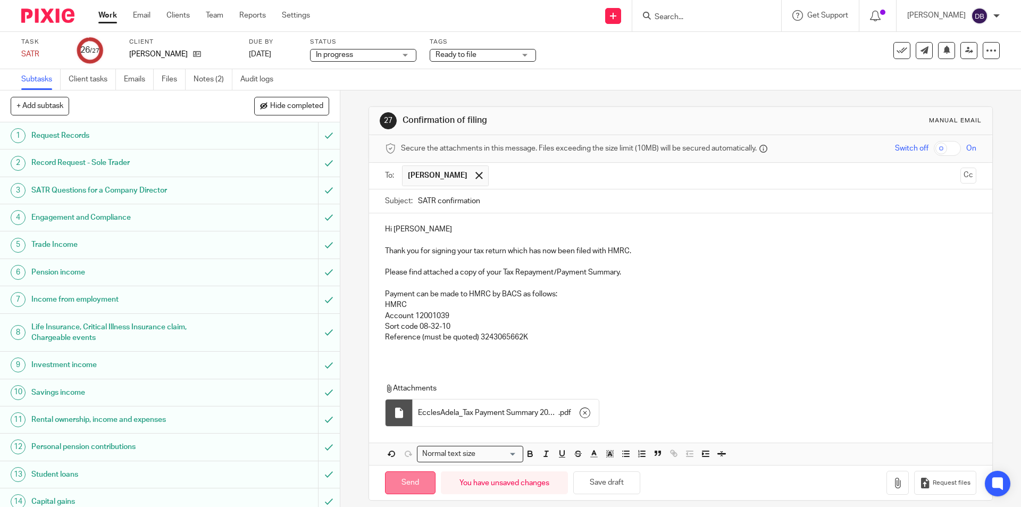
click at [413, 485] on input "Send" at bounding box center [410, 482] width 51 height 23
type input "Sent"
click at [525, 55] on div "Ready to file" at bounding box center [483, 55] width 106 height 13
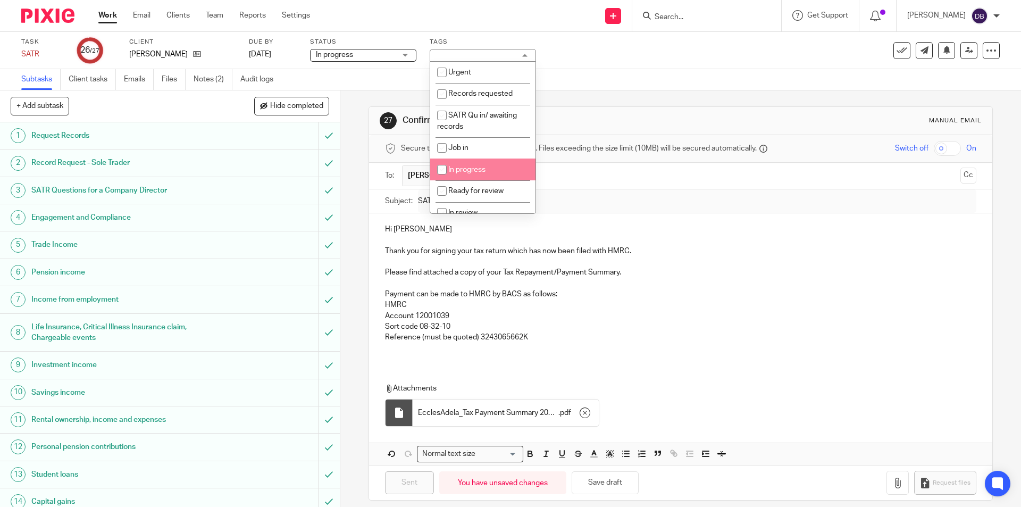
scroll to position [132, 0]
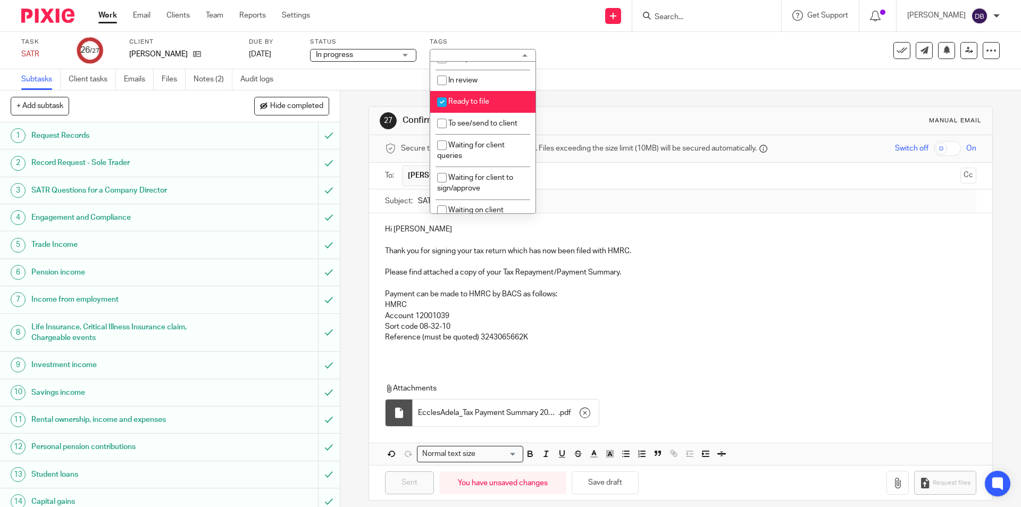
click at [477, 98] on span "Ready to file" at bounding box center [468, 101] width 41 height 7
checkbox input "false"
click at [360, 169] on div "27 Confirmation of filing Manual email Secure the attachments in this message. …" at bounding box center [680, 298] width 681 height 417
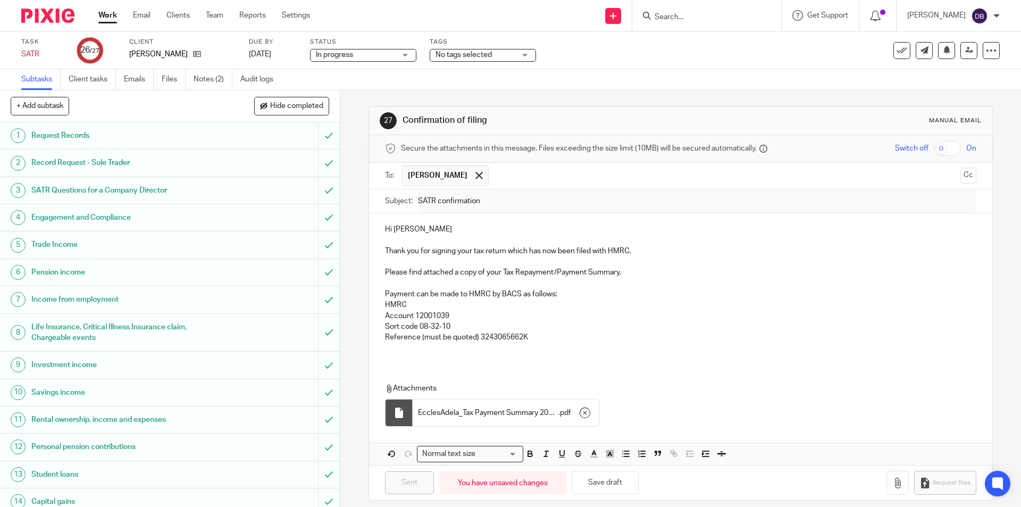
click at [359, 115] on div "27 Confirmation of filing Manual email Secure the attachments in this message. …" at bounding box center [680, 298] width 681 height 417
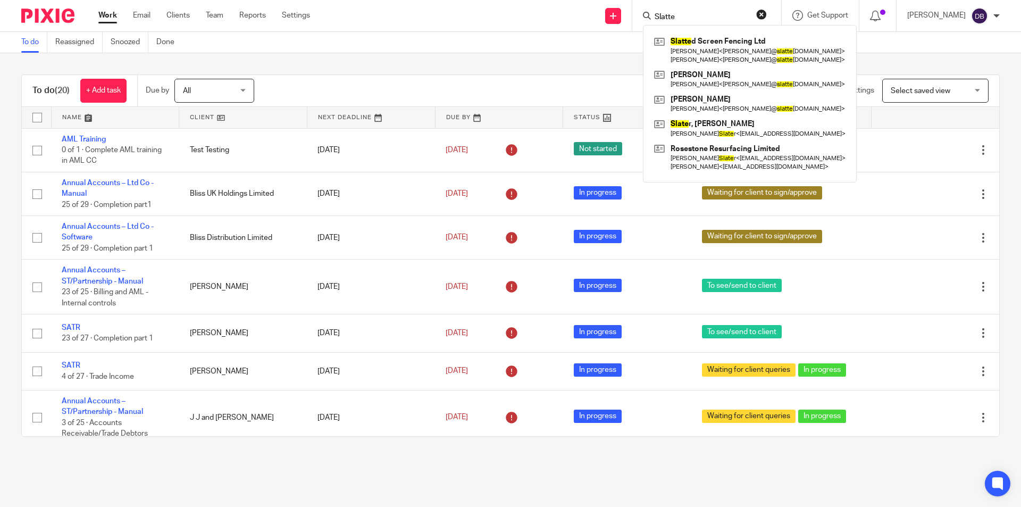
scroll to position [625, 0]
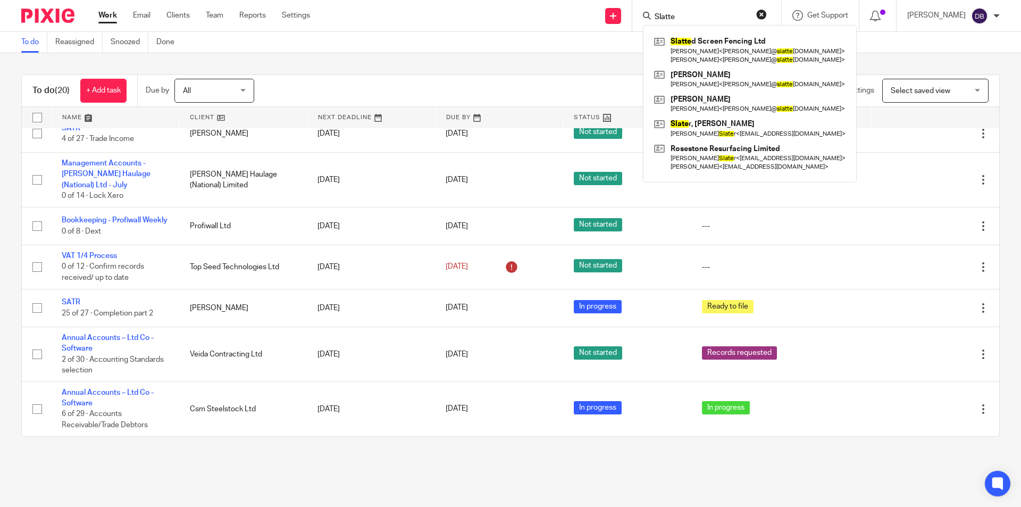
click at [106, 19] on link "Work" at bounding box center [107, 15] width 19 height 11
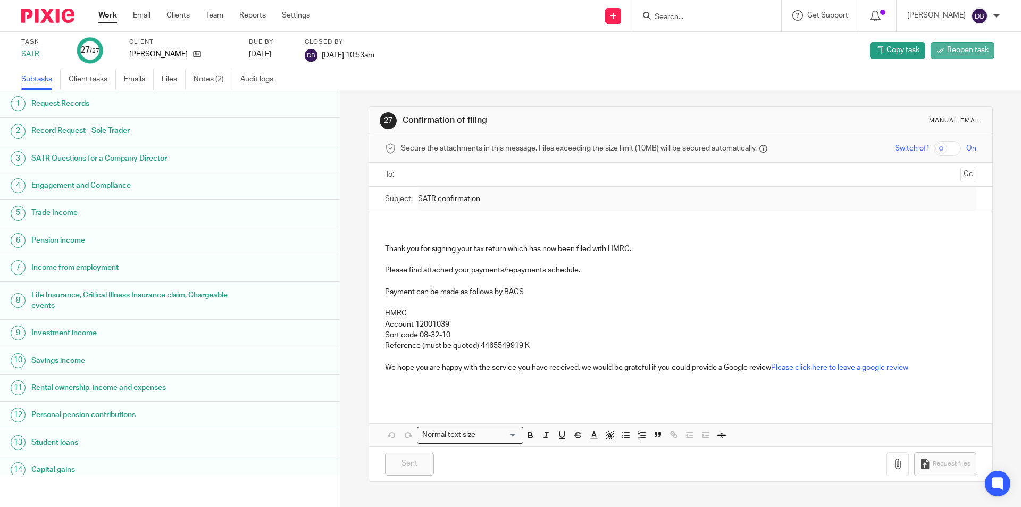
click at [959, 49] on span "Reopen task" at bounding box center [968, 50] width 41 height 11
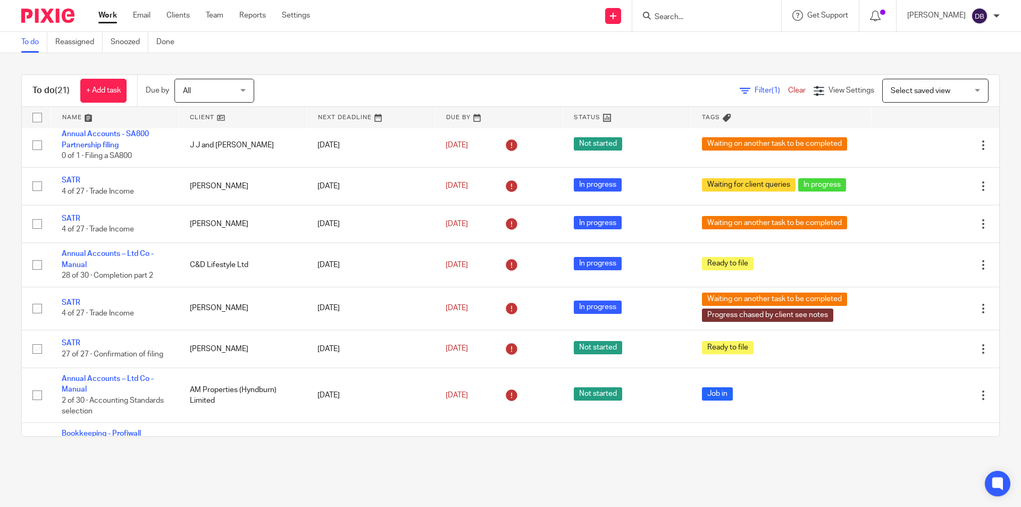
scroll to position [337, 0]
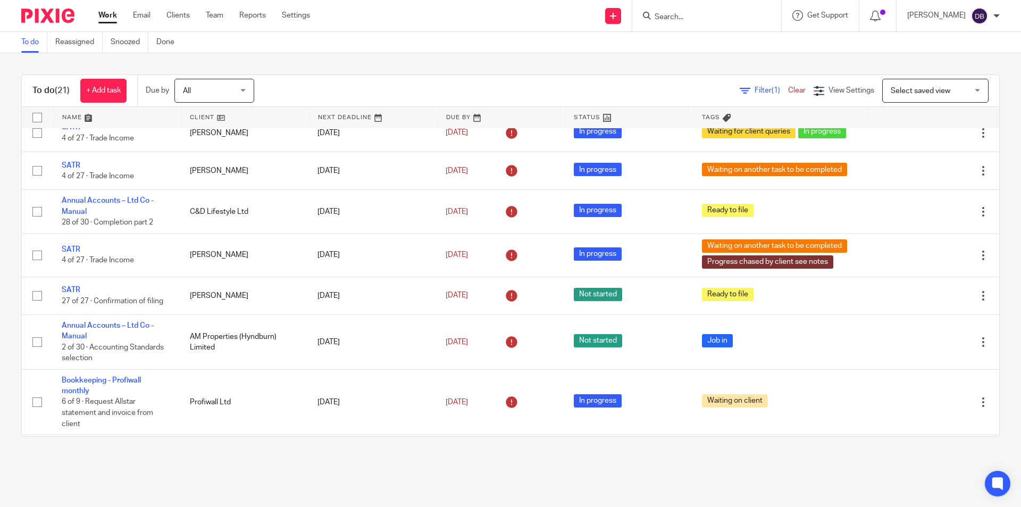
click at [239, 458] on div "To do (21) + Add task Due by All All [DATE] [DATE] This week Next week This mon…" at bounding box center [510, 255] width 1021 height 405
click at [111, 14] on link "Work" at bounding box center [107, 15] width 19 height 11
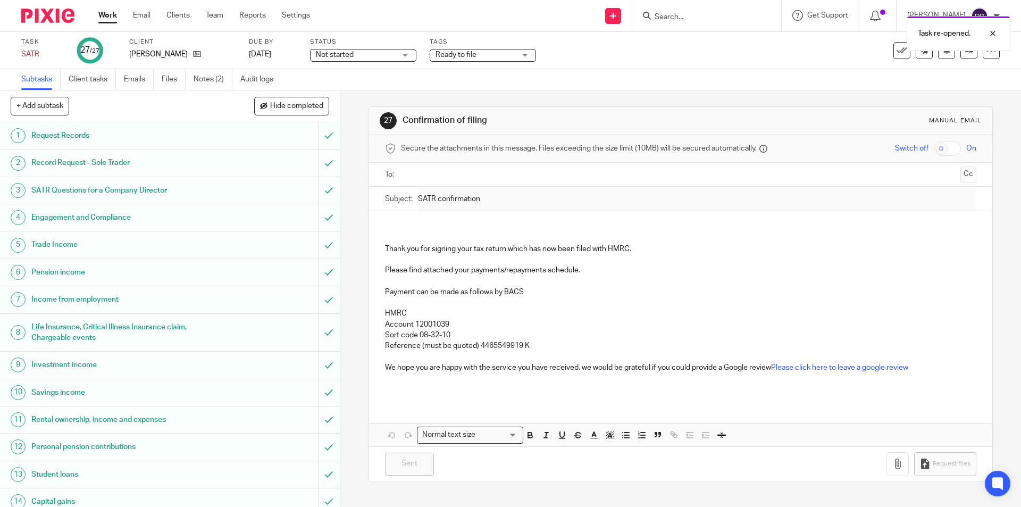
click at [524, 57] on div "Ready to file" at bounding box center [483, 55] width 106 height 13
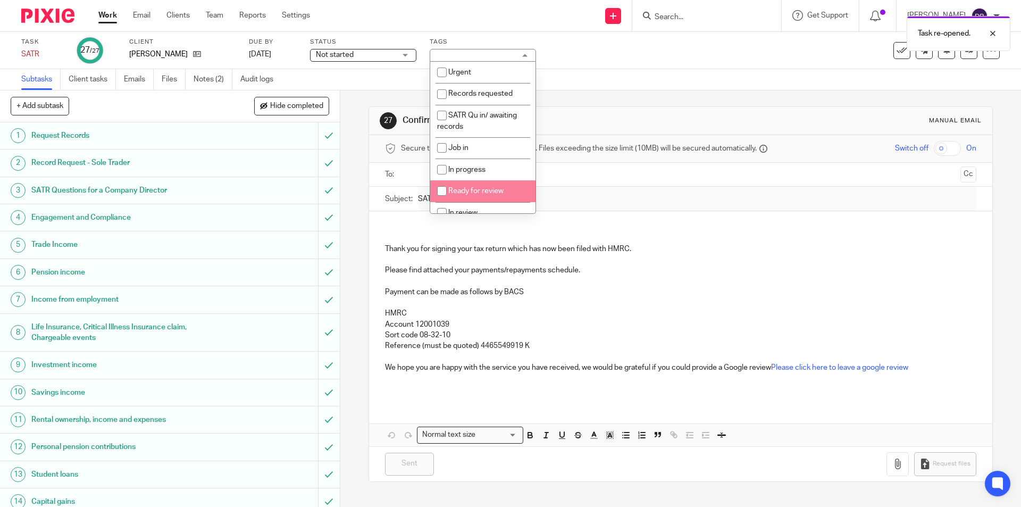
scroll to position [132, 0]
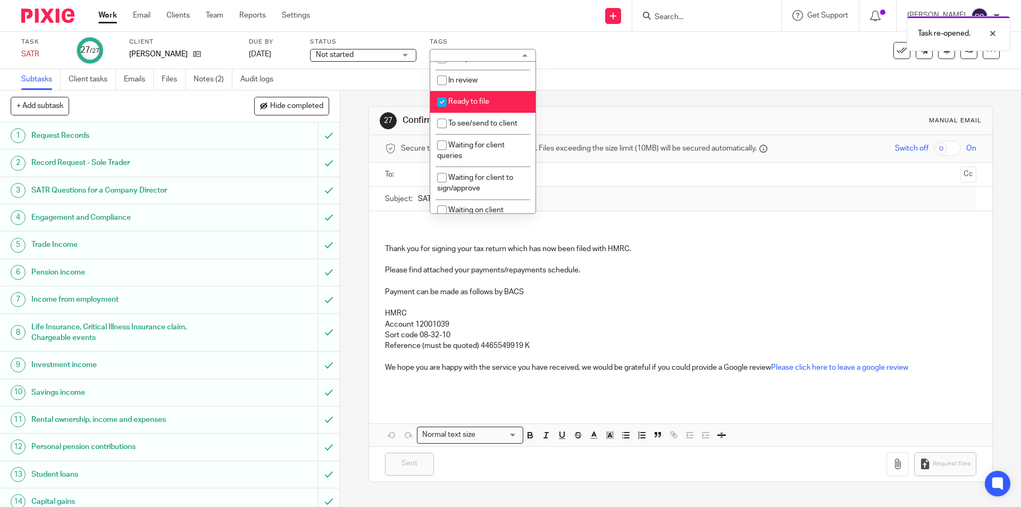
click at [466, 103] on span "Ready to file" at bounding box center [468, 101] width 41 height 7
checkbox input "false"
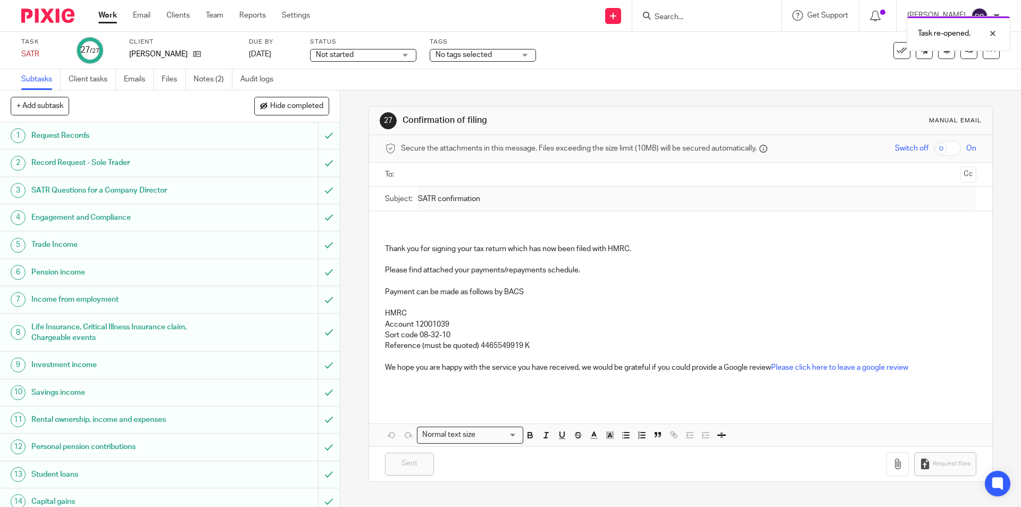
click at [359, 192] on div "27 Confirmation of filing Manual email Secure the attachments in this message. …" at bounding box center [680, 298] width 681 height 417
click at [397, 59] on div "Not started Not started" at bounding box center [363, 55] width 106 height 13
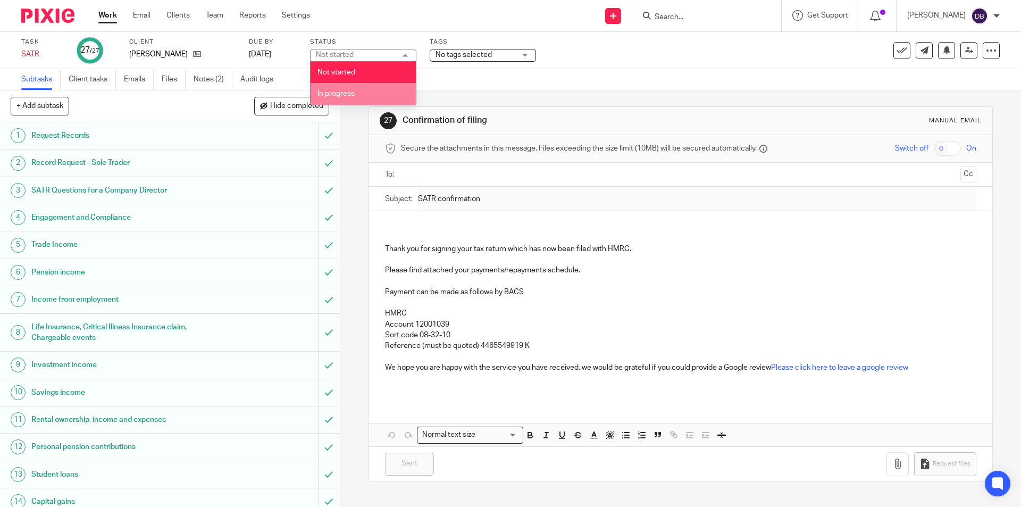
click at [374, 91] on li "In progress" at bounding box center [363, 94] width 105 height 22
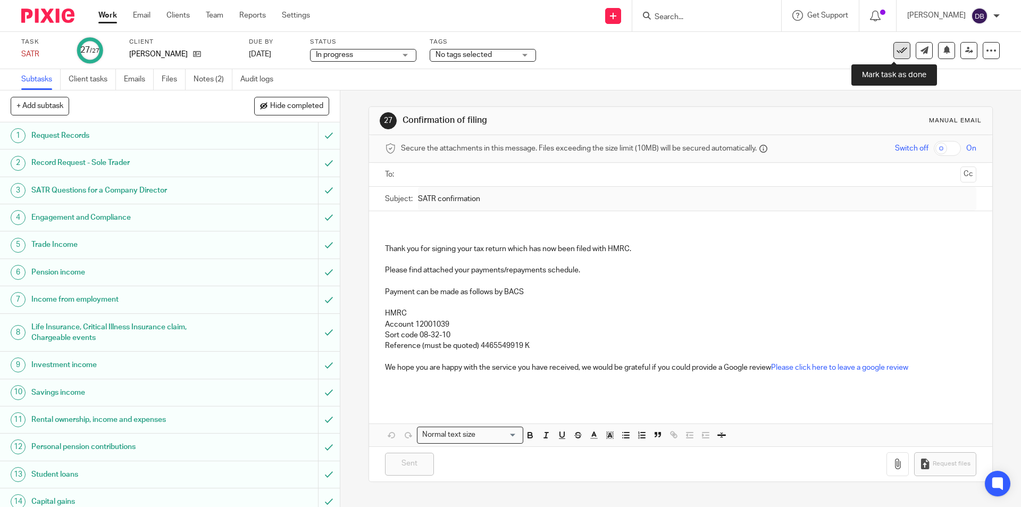
click at [897, 50] on icon at bounding box center [902, 50] width 11 height 11
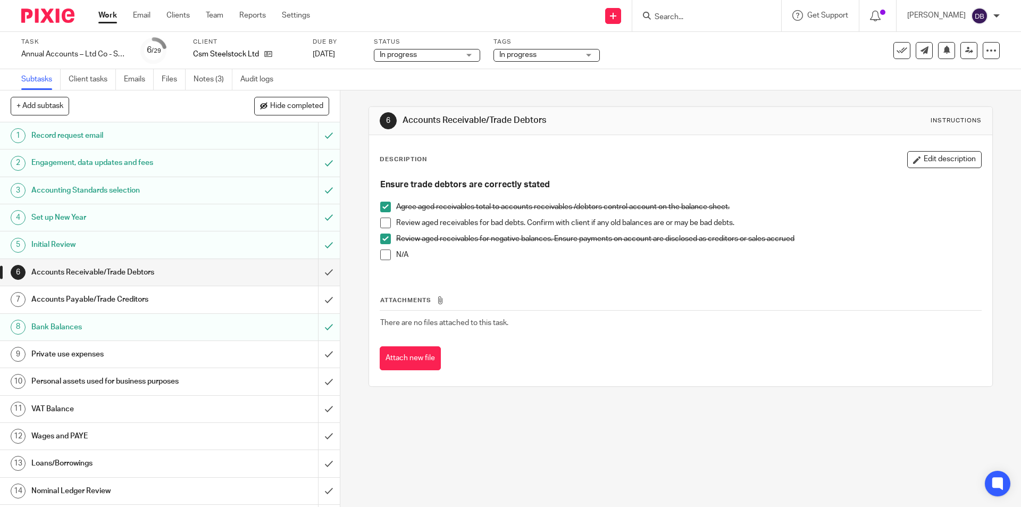
click at [383, 223] on span at bounding box center [385, 223] width 11 height 11
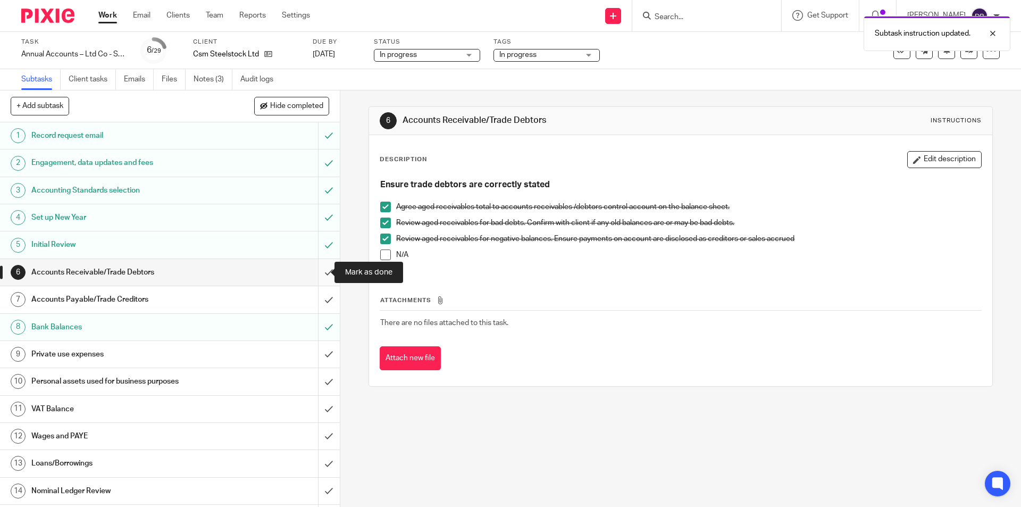
click at [316, 271] on input "submit" at bounding box center [170, 272] width 340 height 27
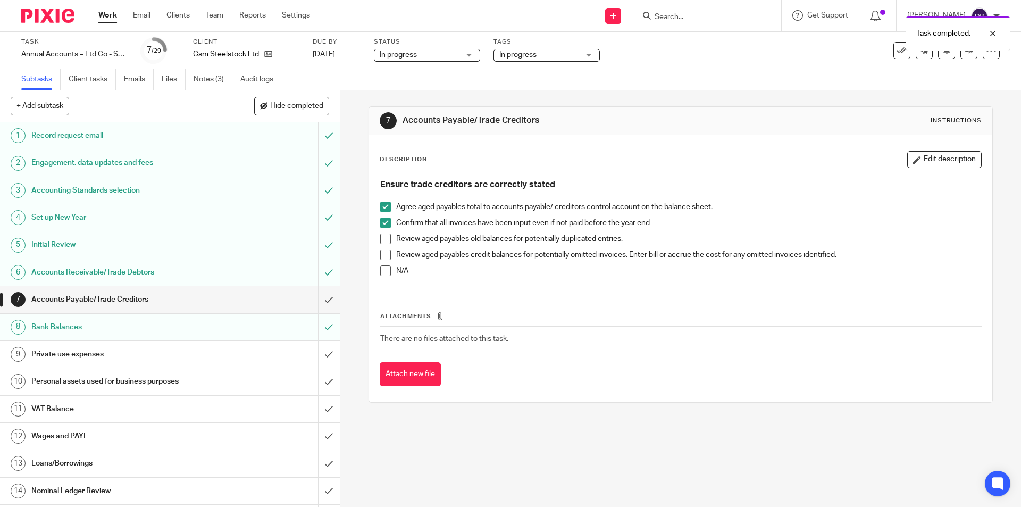
click at [383, 257] on span at bounding box center [385, 255] width 11 height 11
click at [384, 240] on span at bounding box center [385, 239] width 11 height 11
click at [317, 297] on input "submit" at bounding box center [170, 299] width 340 height 27
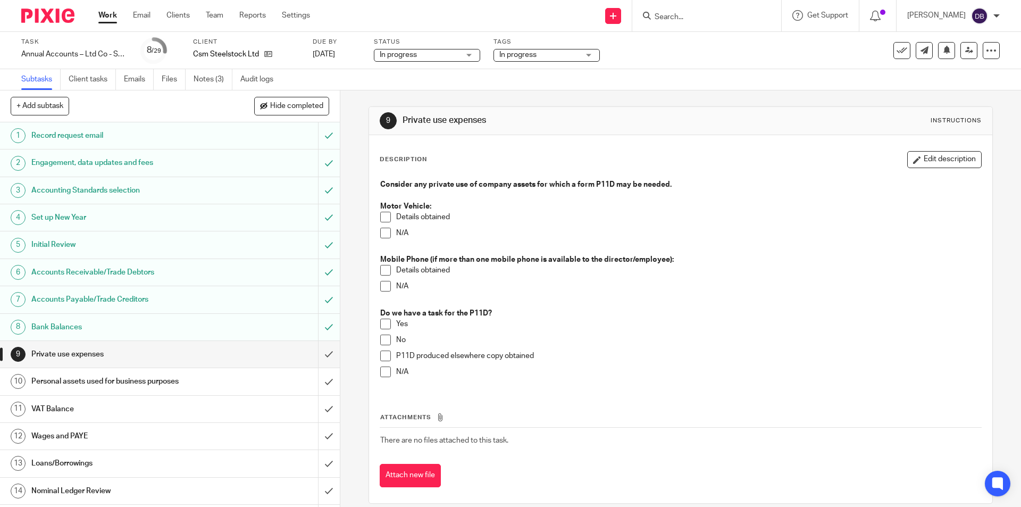
click at [383, 369] on span at bounding box center [385, 372] width 11 height 11
click at [287, 411] on div "VAT Balance" at bounding box center [169, 409] width 276 height 16
